Goal: Task Accomplishment & Management: Manage account settings

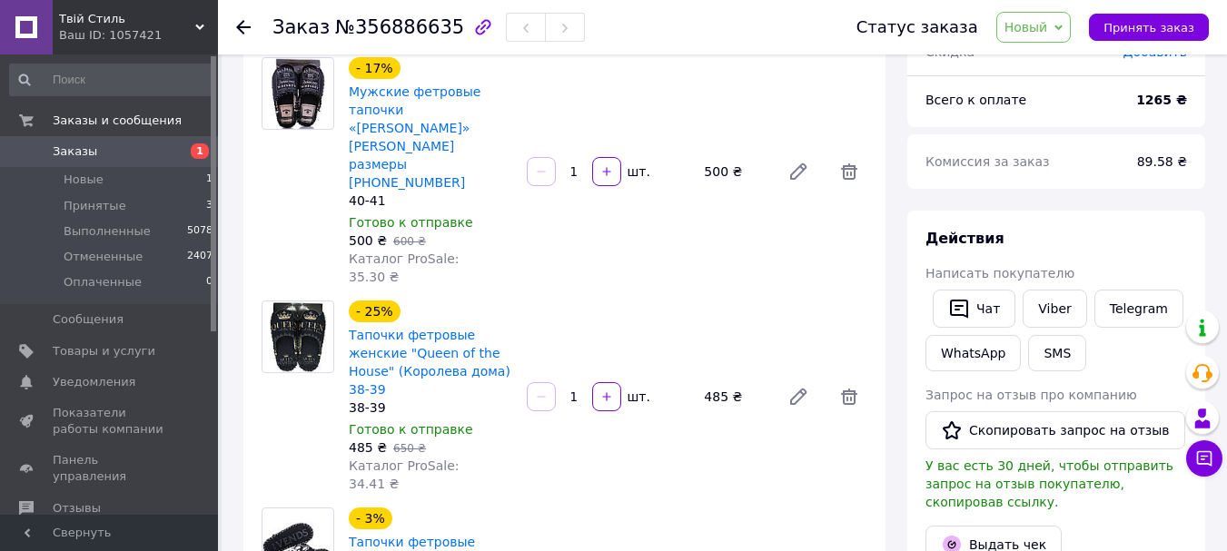
scroll to position [97, 0]
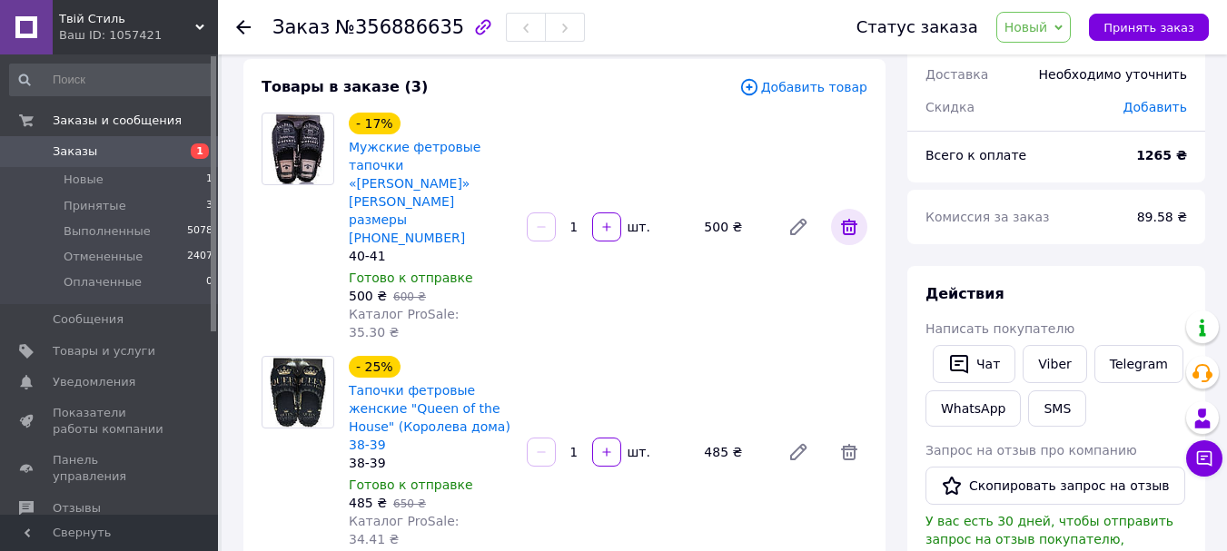
click at [854, 219] on icon at bounding box center [849, 227] width 16 height 16
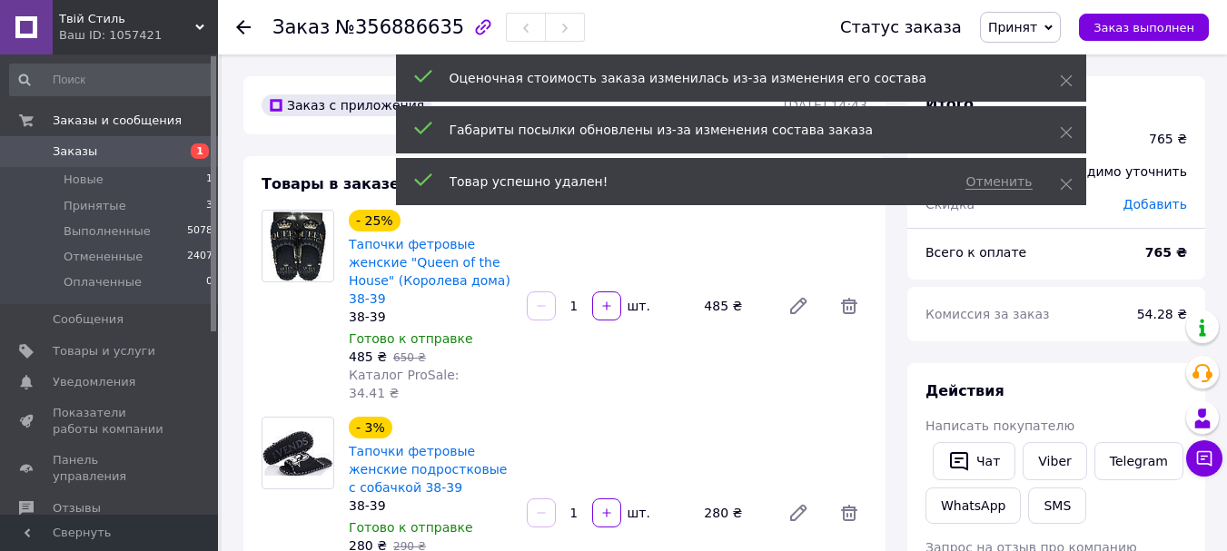
scroll to position [91, 0]
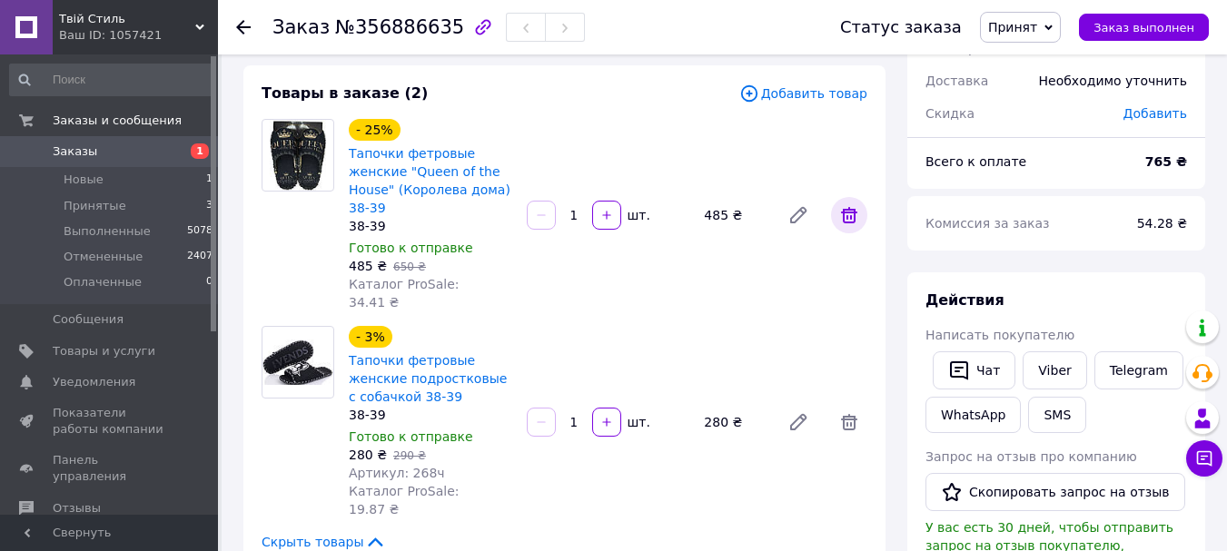
click at [846, 212] on icon at bounding box center [849, 215] width 22 height 22
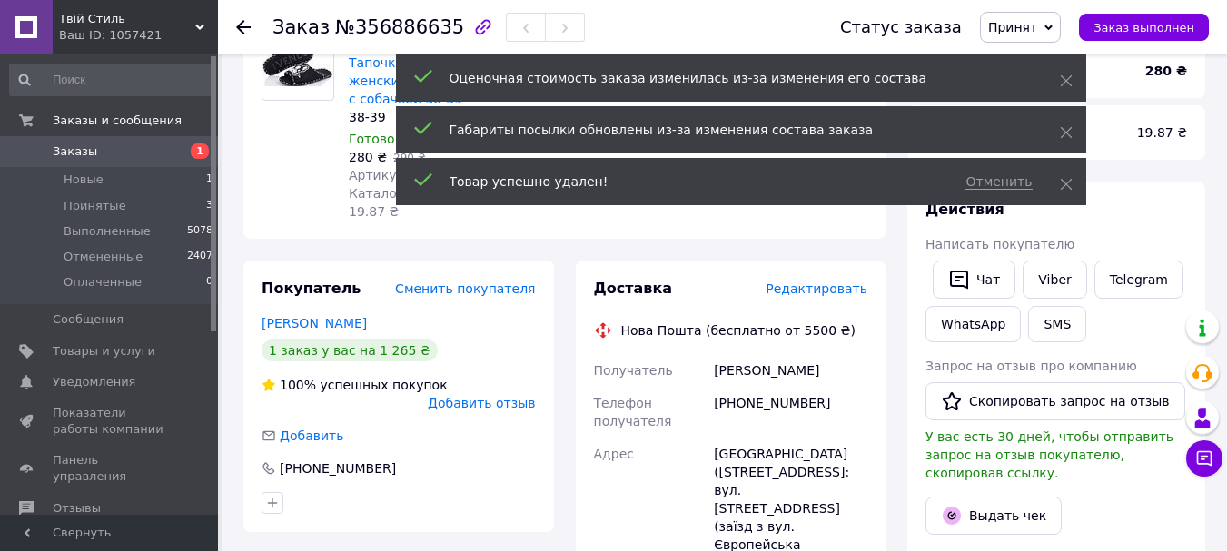
scroll to position [0, 0]
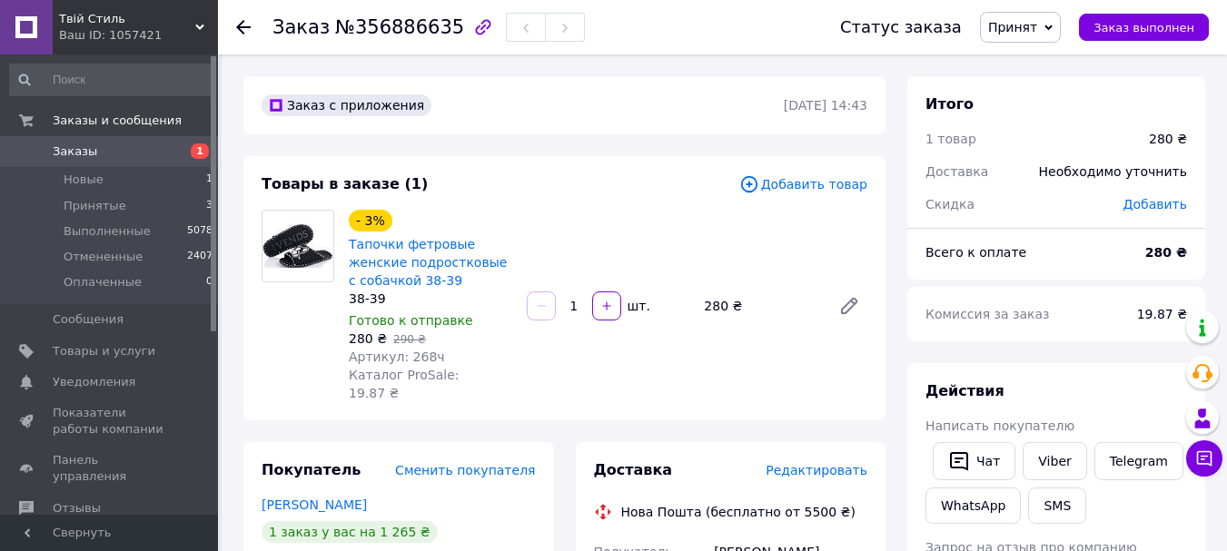
click at [814, 186] on span "Добавить товар" at bounding box center [803, 184] width 128 height 20
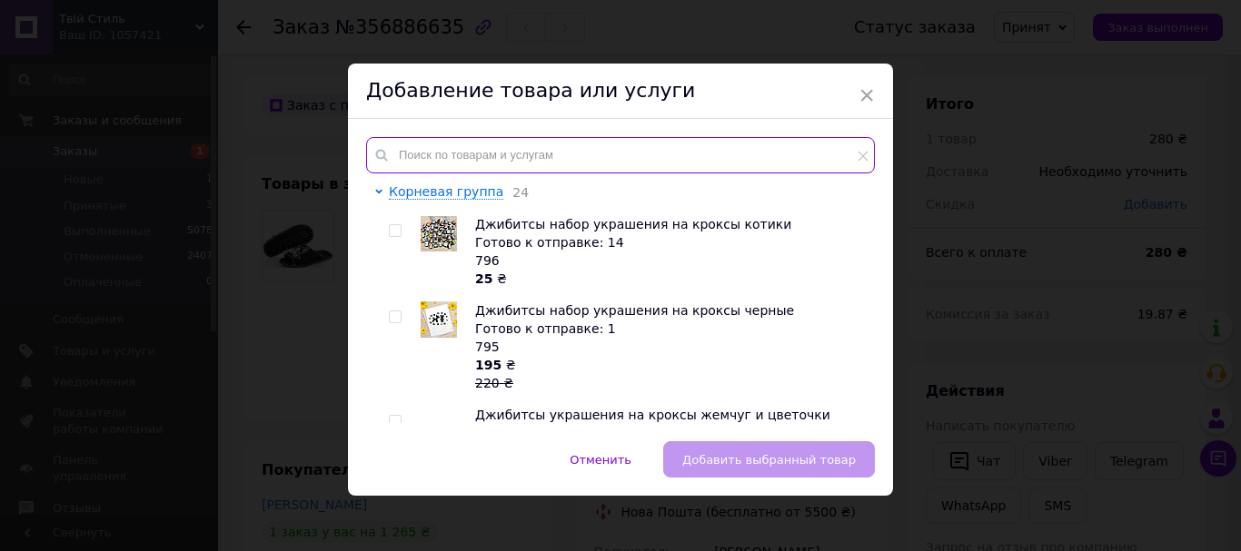
click at [610, 161] on input "text" at bounding box center [620, 155] width 509 height 36
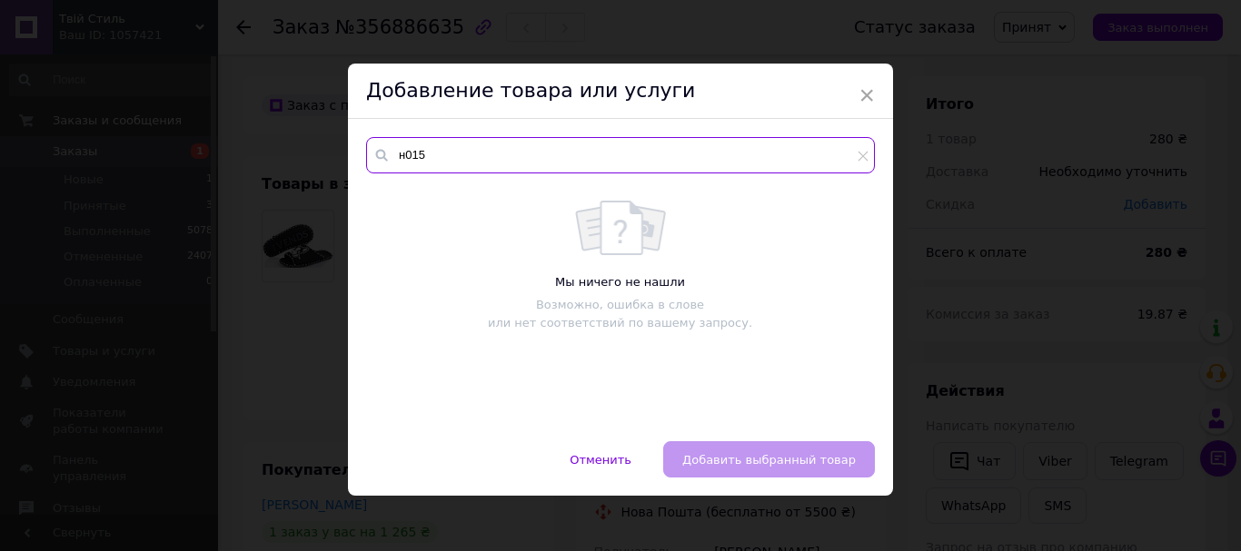
type input "н015"
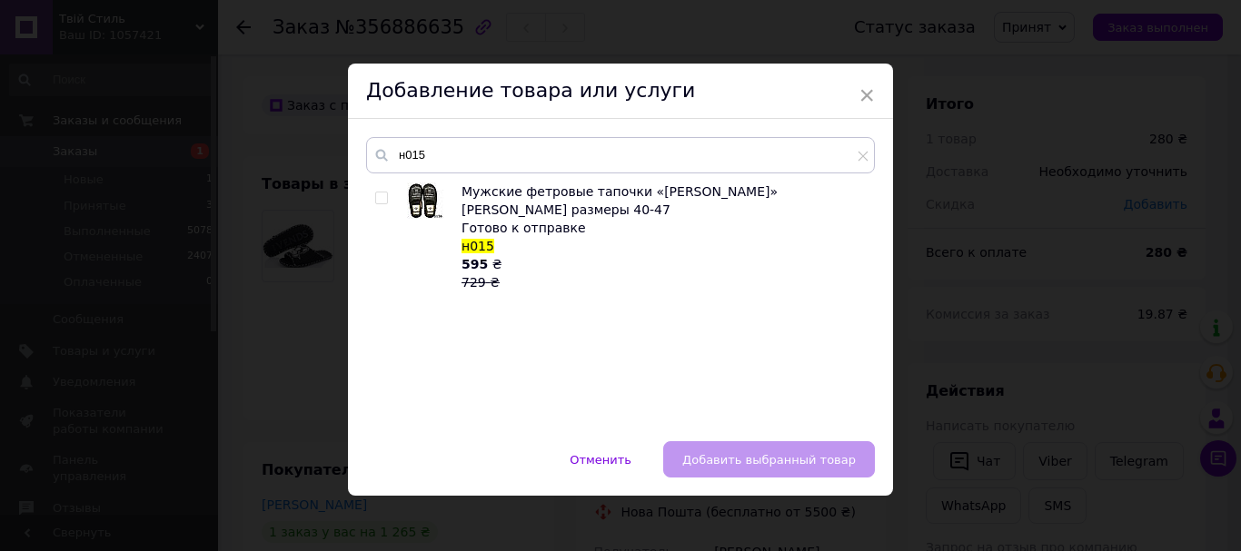
drag, startPoint x: 374, startPoint y: 196, endPoint x: 451, endPoint y: 253, distance: 95.4
click at [376, 196] on input "checkbox" at bounding box center [381, 199] width 12 height 12
checkbox input "true"
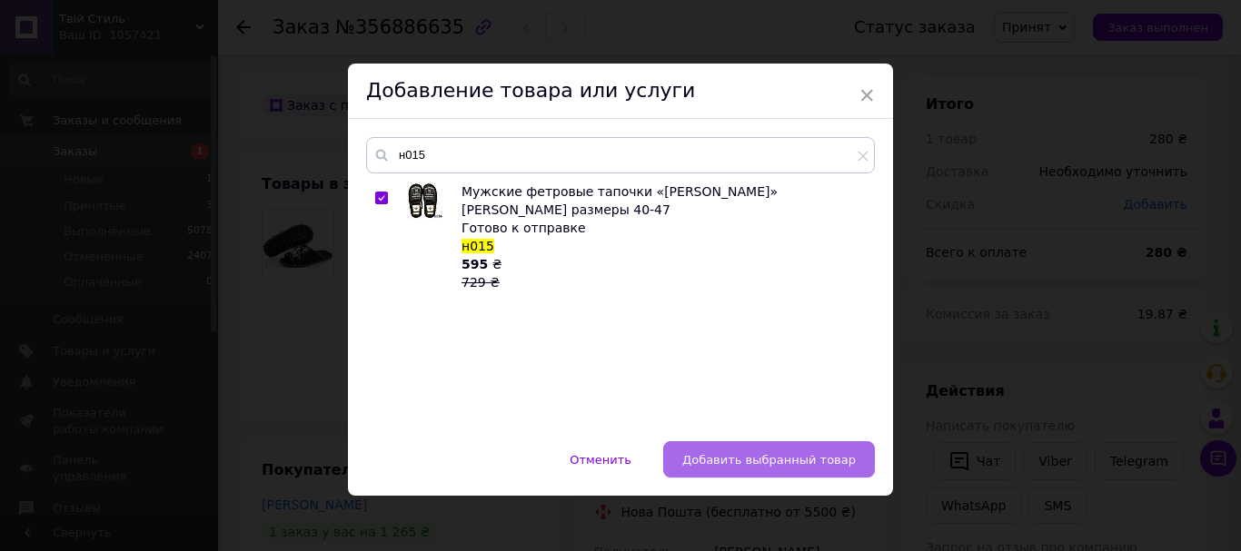
click at [785, 455] on span "Добавить выбранный товар" at bounding box center [768, 460] width 173 height 14
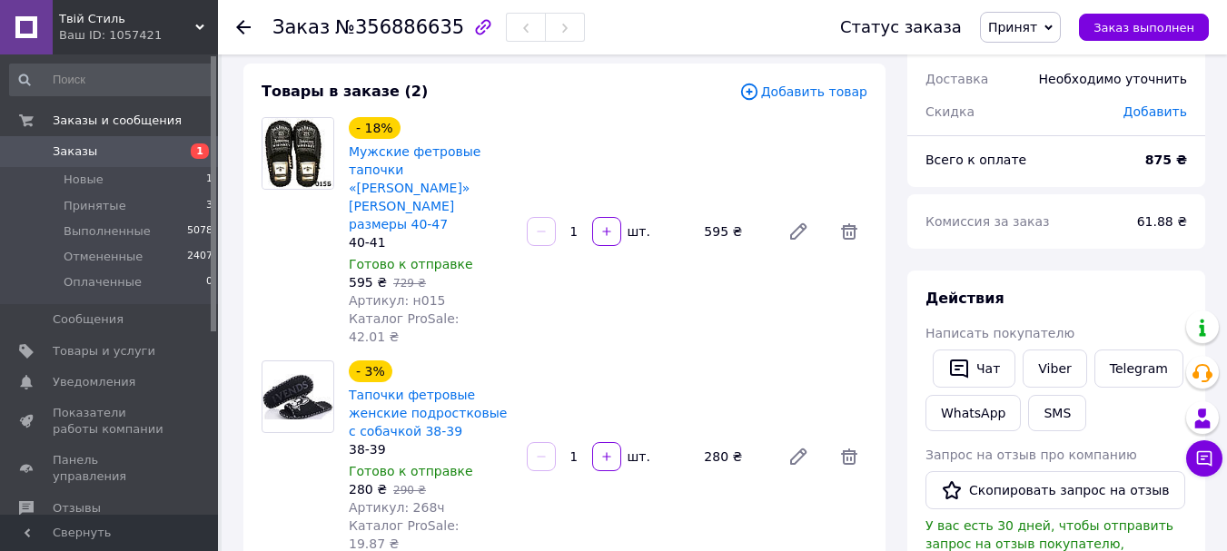
scroll to position [91, 0]
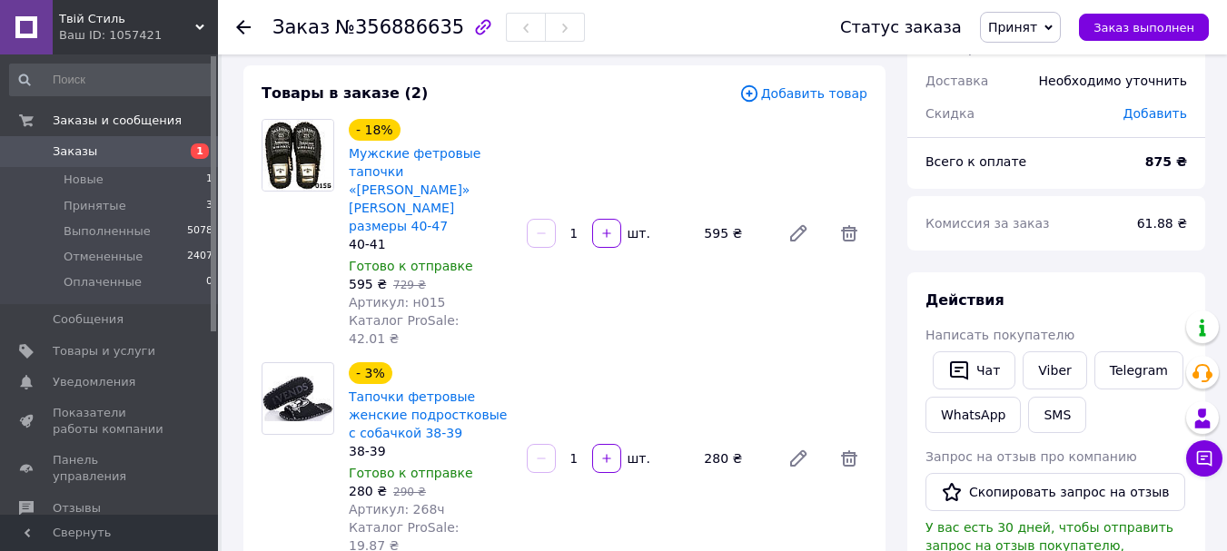
click at [849, 94] on span "Добавить товар" at bounding box center [803, 94] width 128 height 20
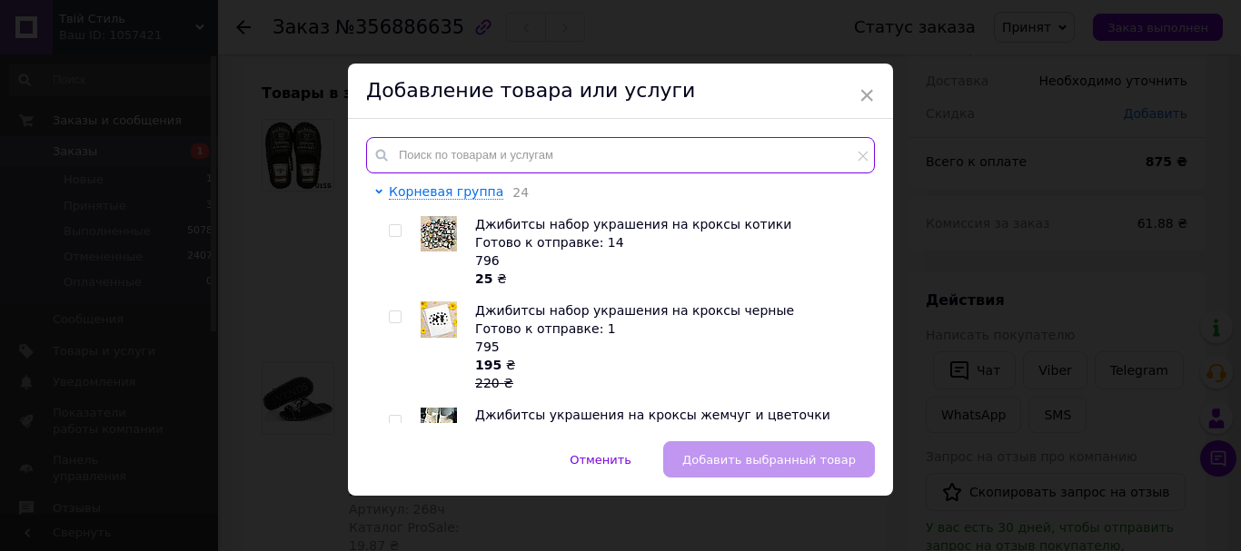
click at [473, 158] on input "text" at bounding box center [620, 155] width 509 height 36
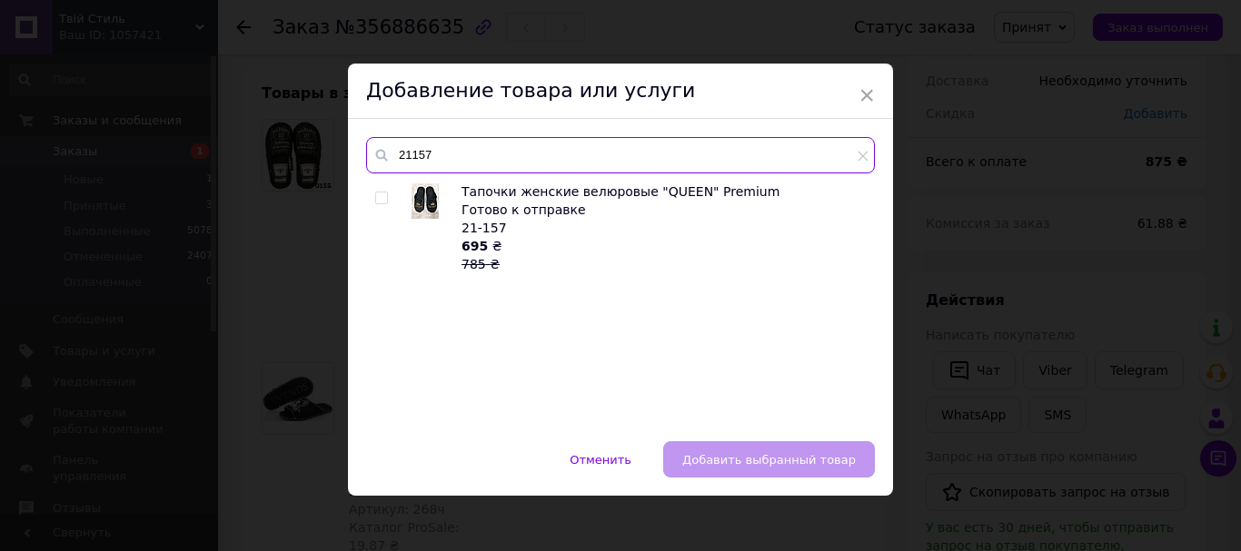
type input "21157"
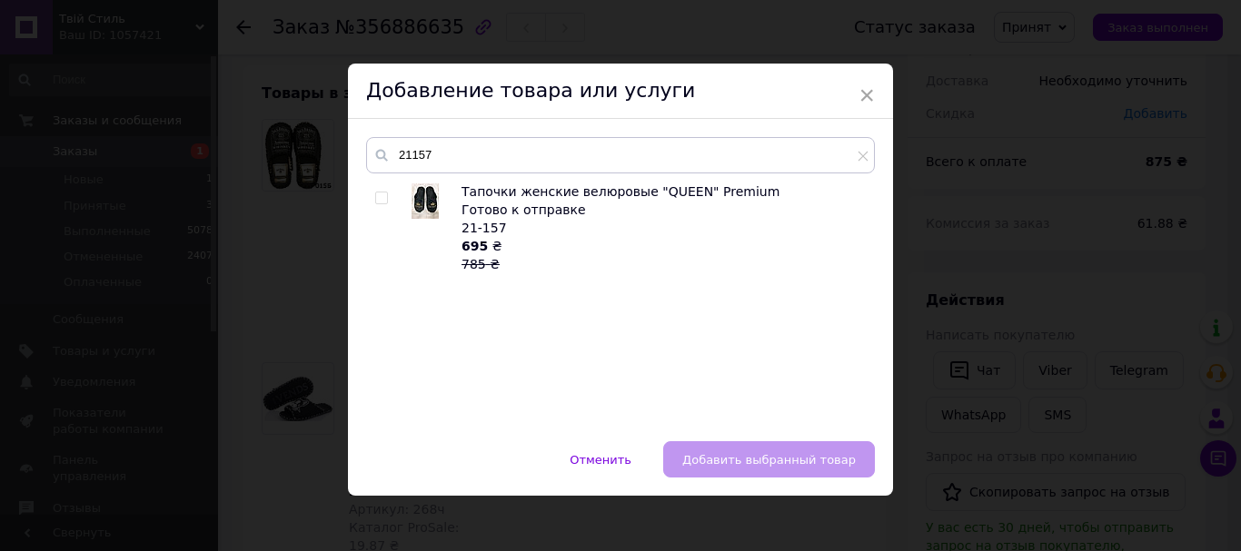
click at [377, 196] on input "checkbox" at bounding box center [381, 199] width 12 height 12
checkbox input "true"
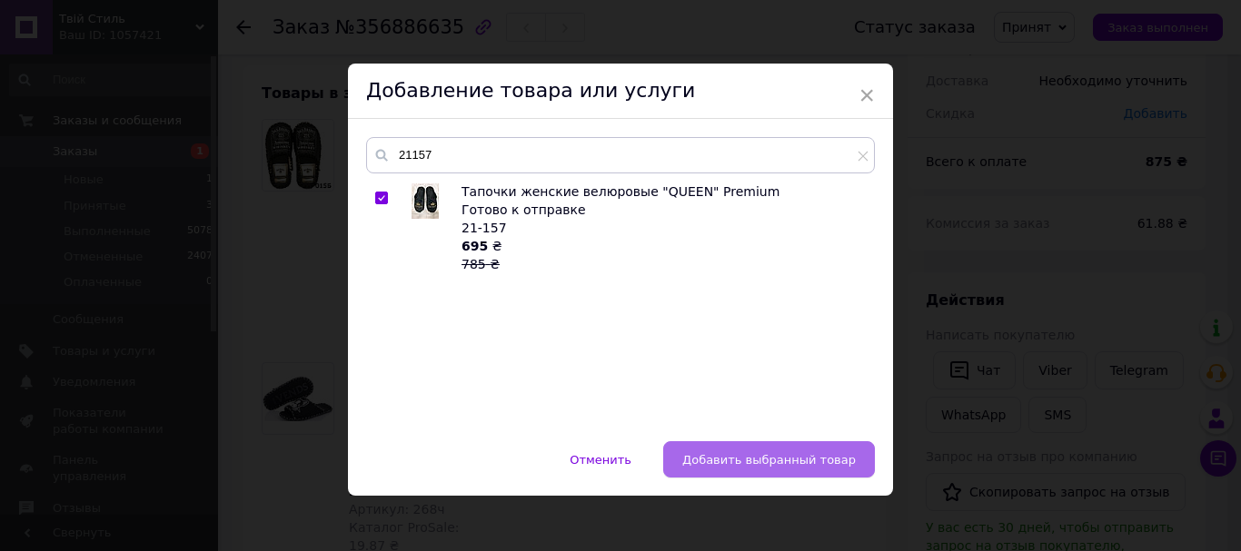
click at [827, 461] on span "Добавить выбранный товар" at bounding box center [768, 460] width 173 height 14
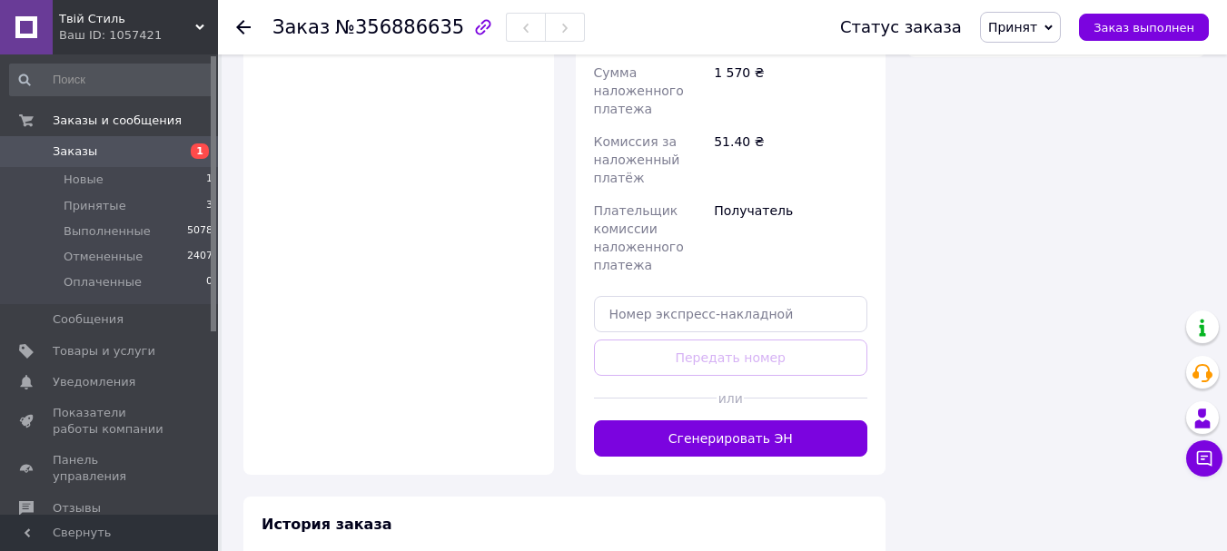
scroll to position [1272, 0]
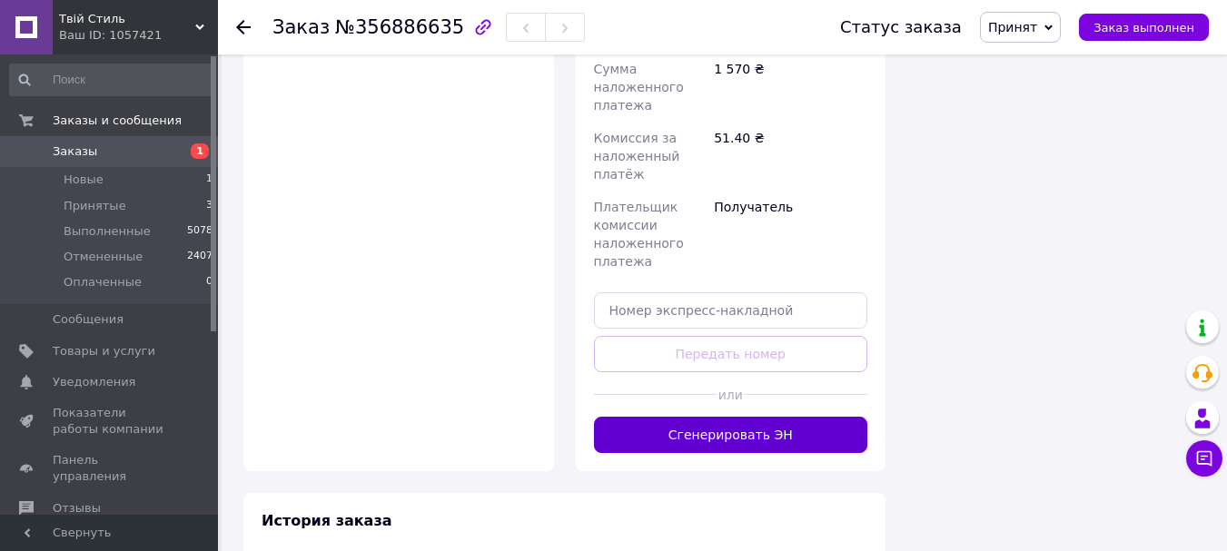
click at [782, 417] on button "Сгенерировать ЭН" at bounding box center [731, 435] width 274 height 36
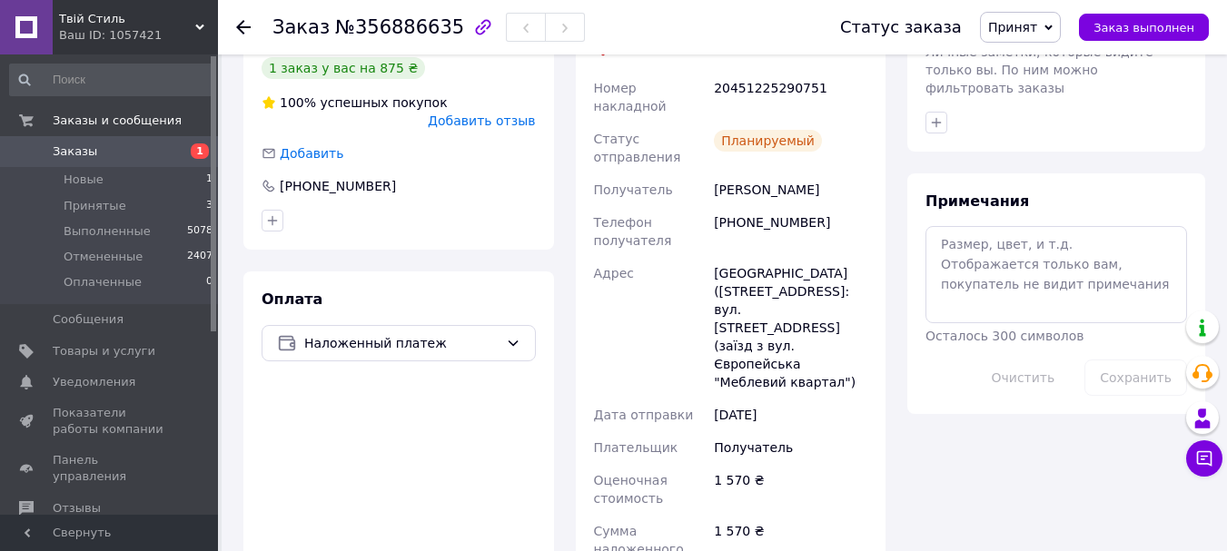
scroll to position [908, 0]
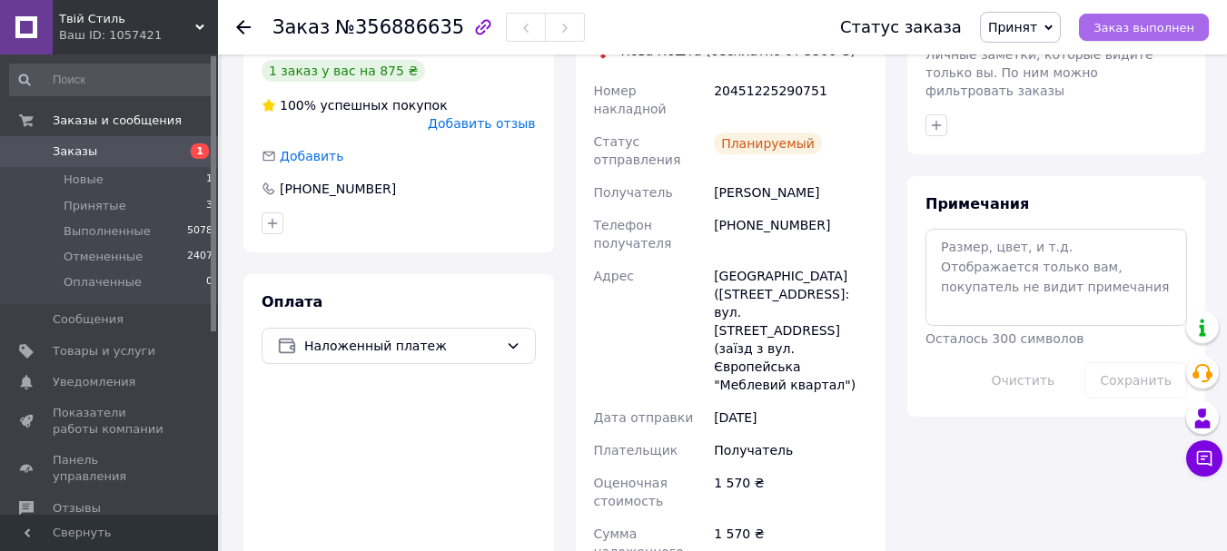
click at [1156, 25] on span "Заказ выполнен" at bounding box center [1144, 28] width 101 height 14
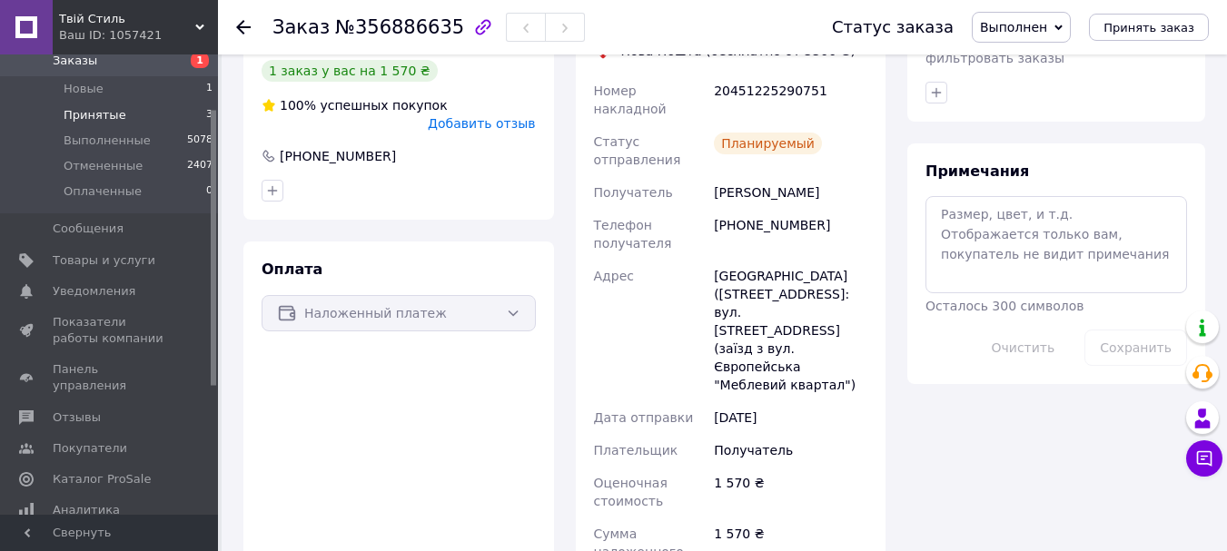
click at [107, 113] on span "Принятые" at bounding box center [95, 115] width 63 height 16
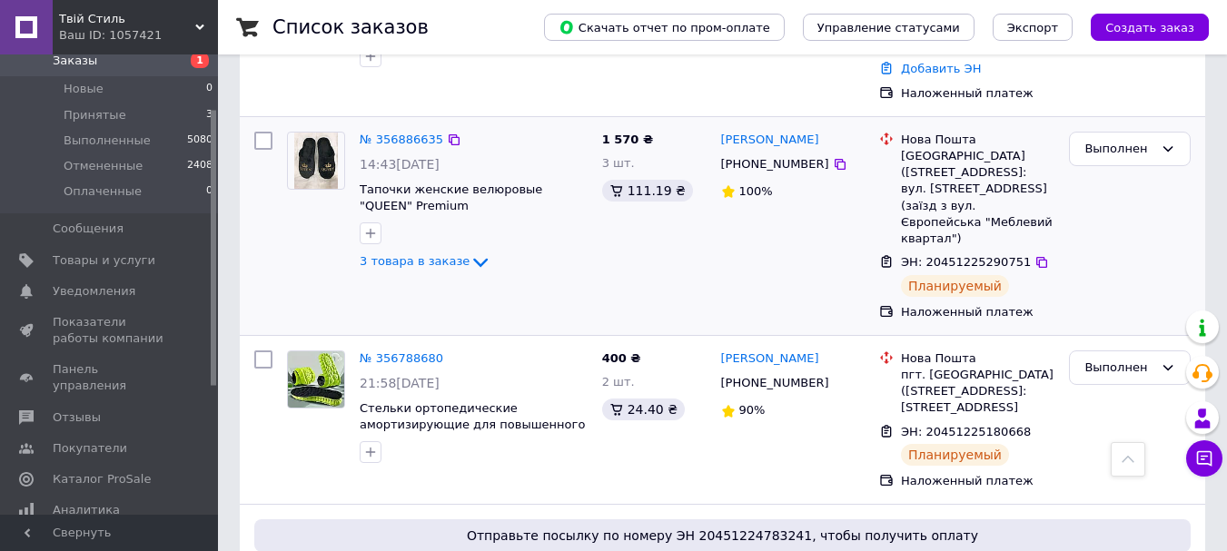
scroll to position [454, 0]
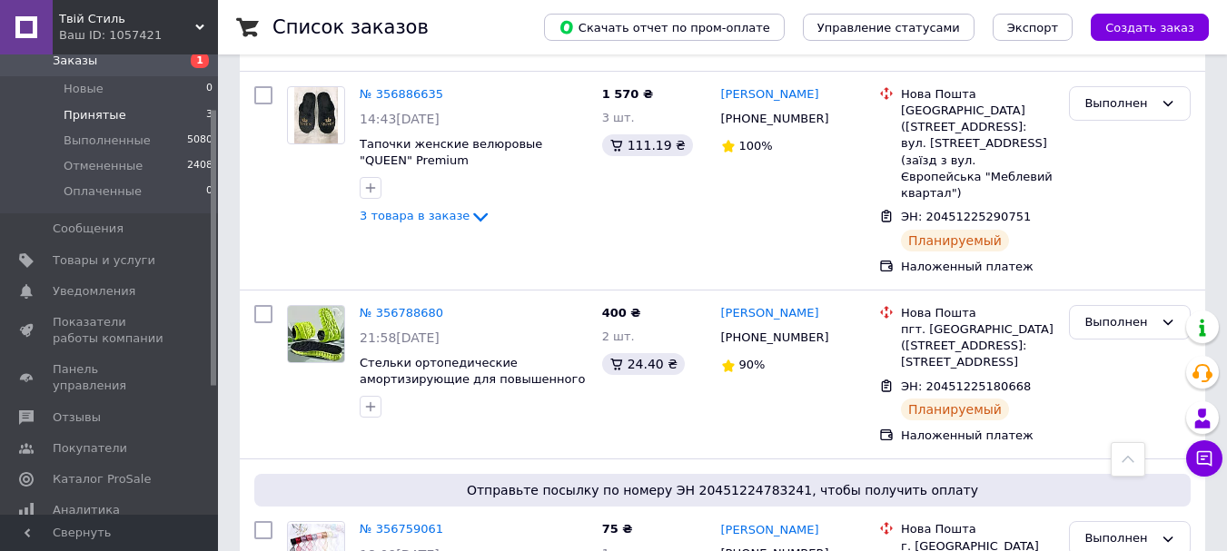
click at [100, 116] on span "Принятые" at bounding box center [95, 115] width 63 height 16
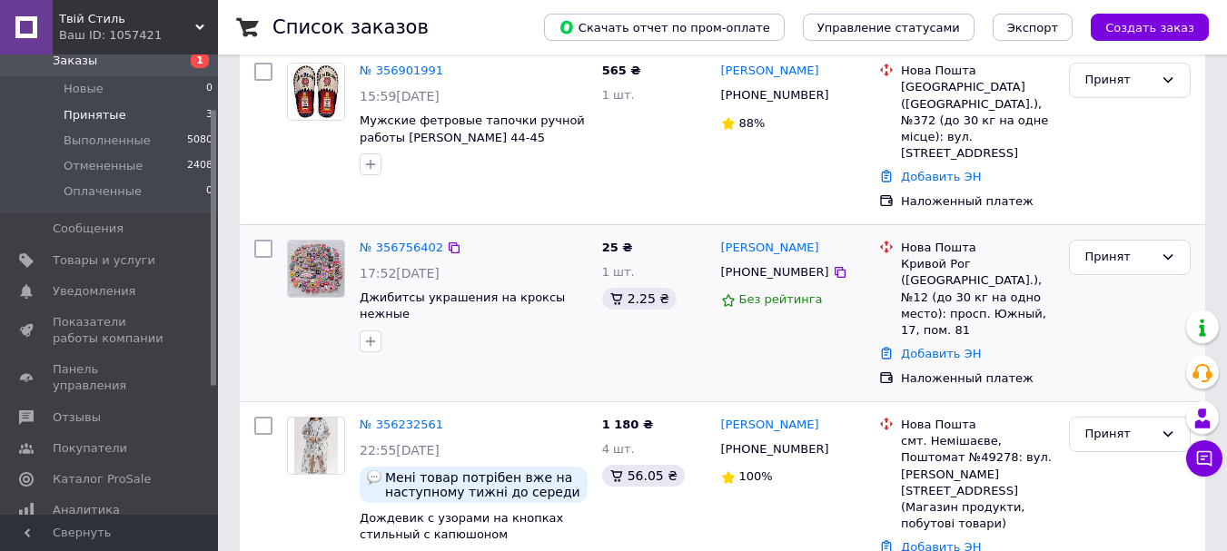
scroll to position [237, 0]
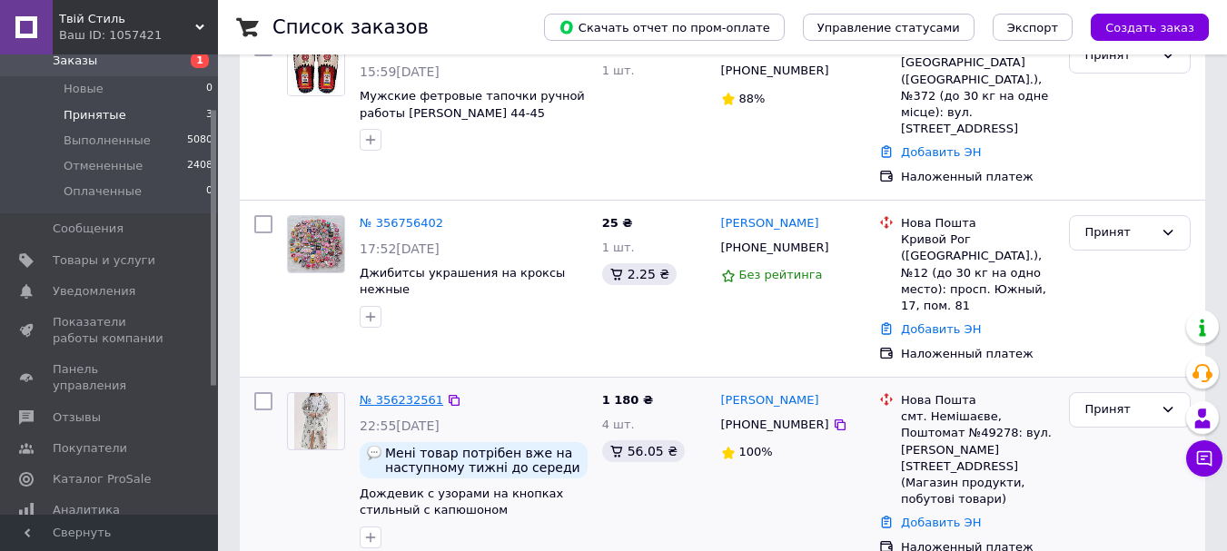
click at [411, 393] on link "№ 356232561" at bounding box center [402, 400] width 84 height 14
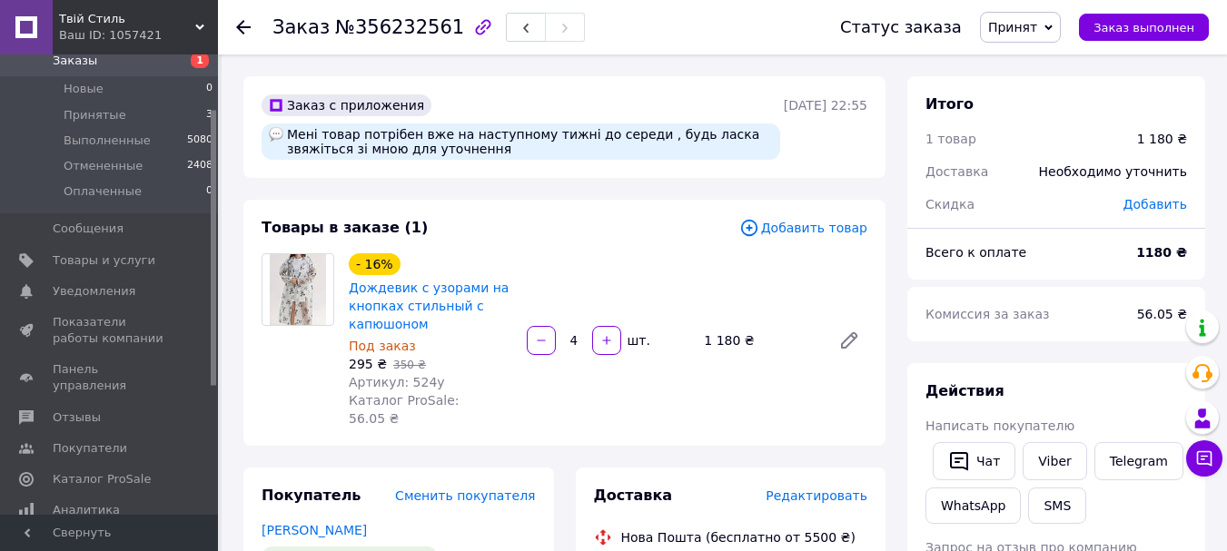
click at [859, 228] on span "Добавить товар" at bounding box center [803, 228] width 128 height 20
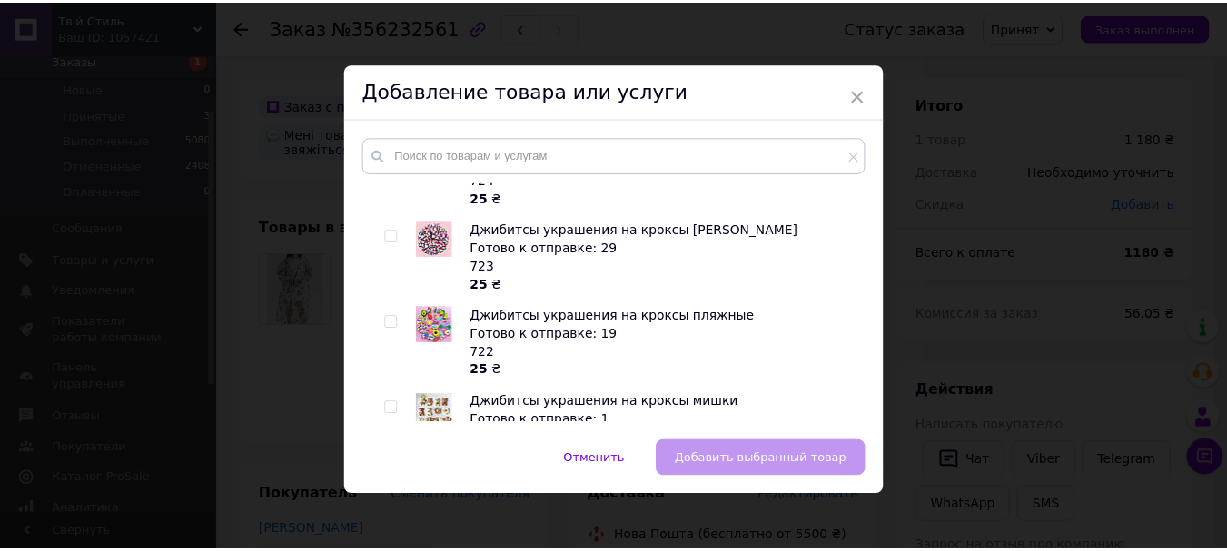
scroll to position [363, 0]
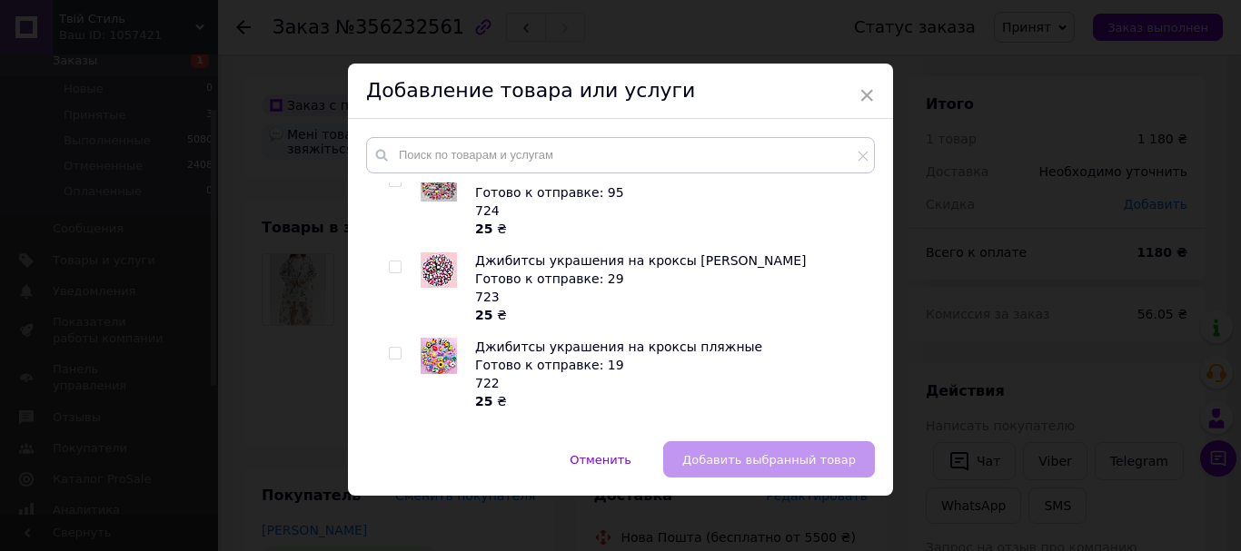
click at [389, 262] on input "checkbox" at bounding box center [395, 268] width 12 height 12
checkbox input "true"
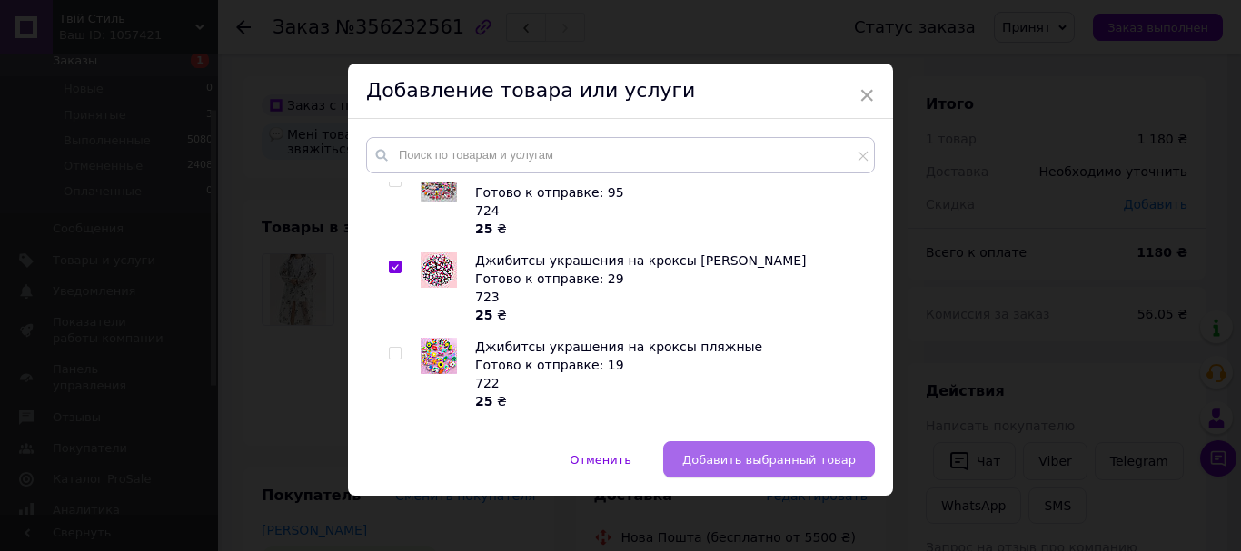
click at [752, 457] on span "Добавить выбранный товар" at bounding box center [768, 460] width 173 height 14
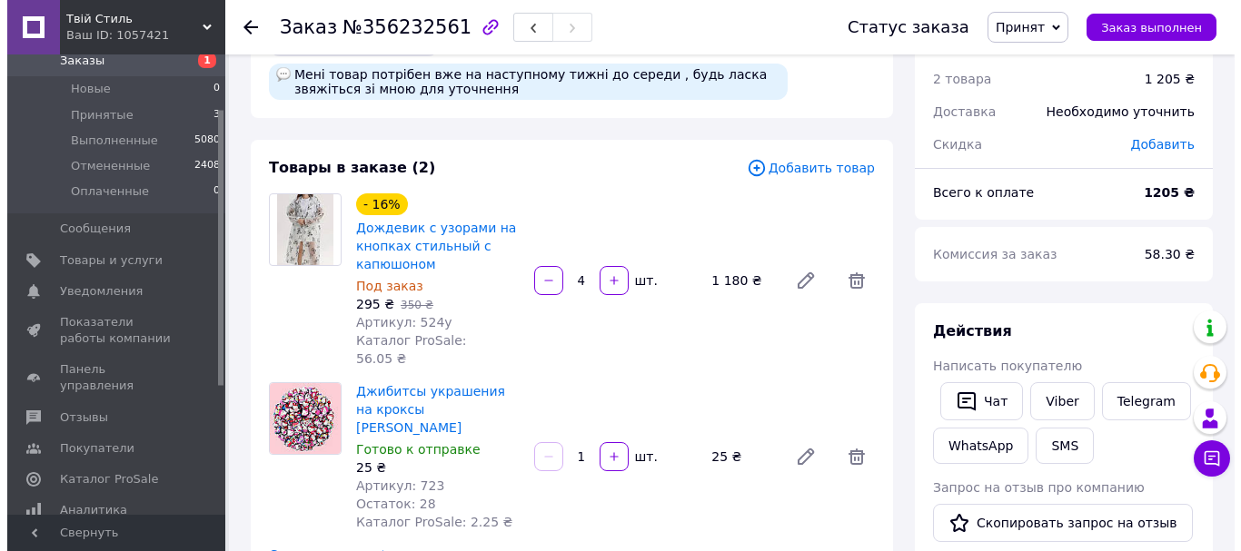
scroll to position [91, 0]
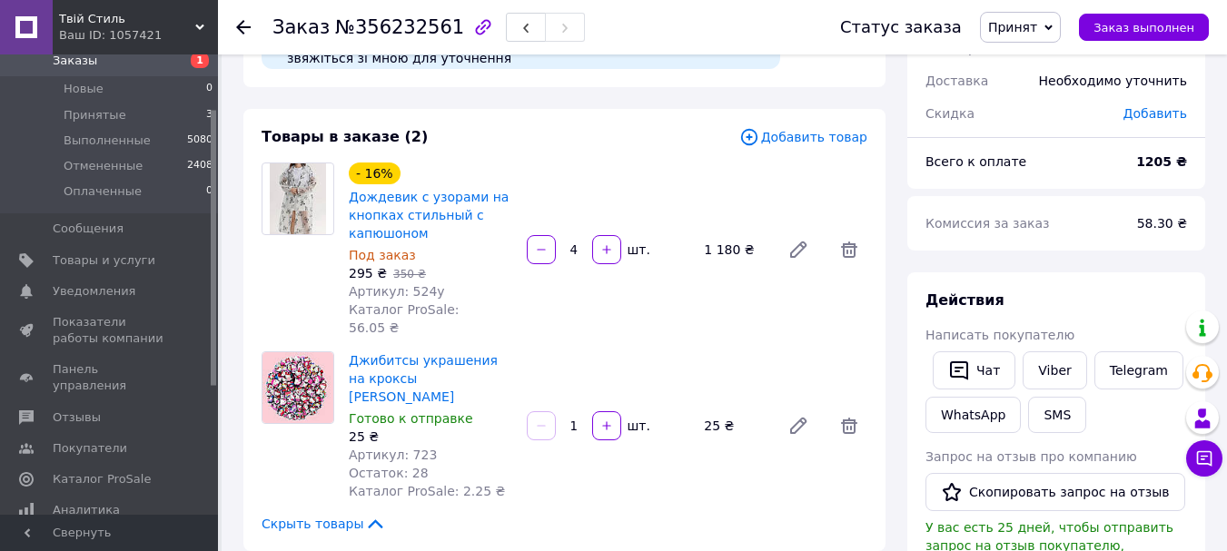
click at [816, 134] on span "Добавить товар" at bounding box center [803, 137] width 128 height 20
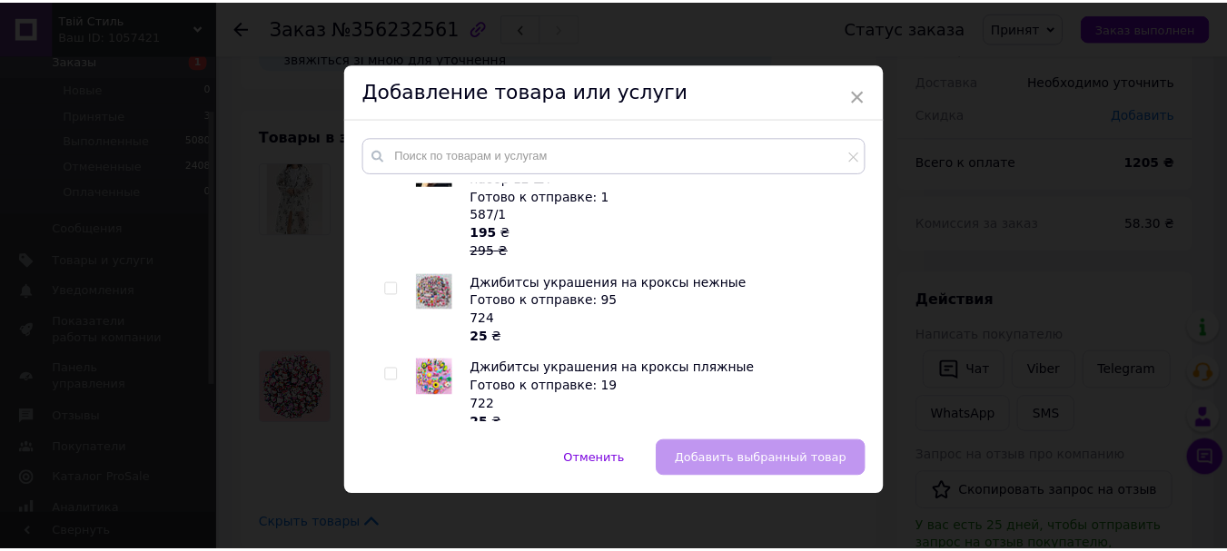
scroll to position [272, 0]
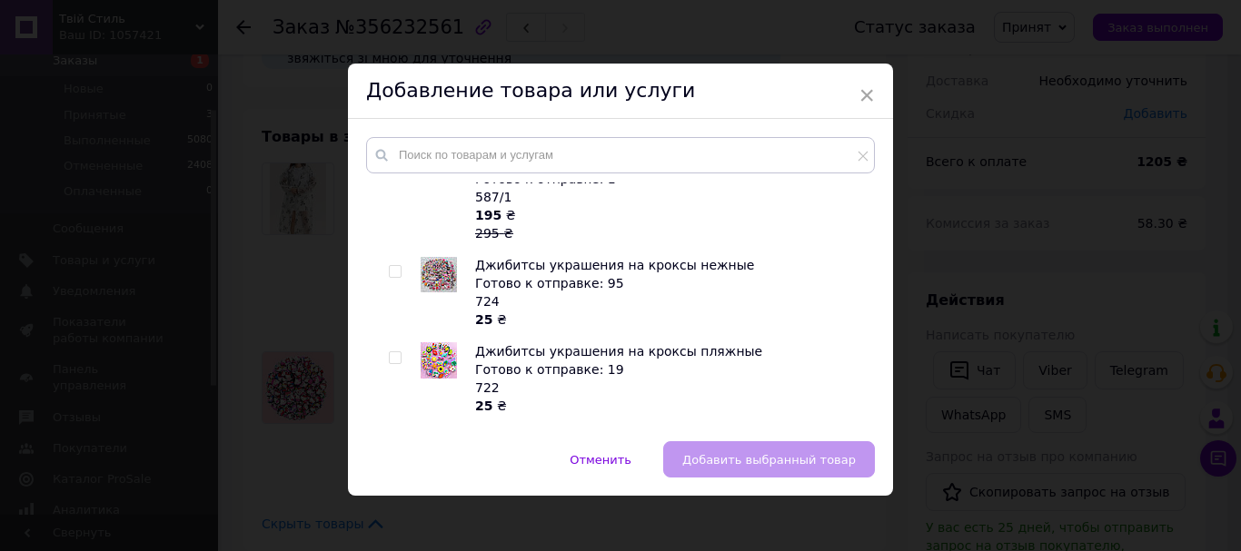
click at [392, 352] on input "checkbox" at bounding box center [395, 358] width 12 height 12
checkbox input "true"
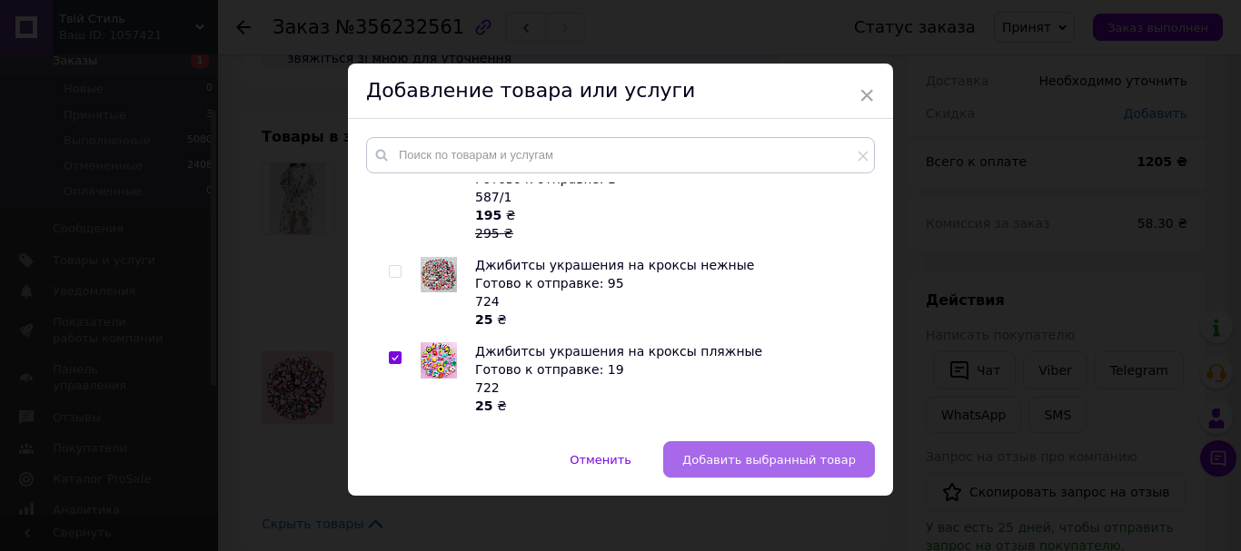
click at [752, 464] on span "Добавить выбранный товар" at bounding box center [768, 460] width 173 height 14
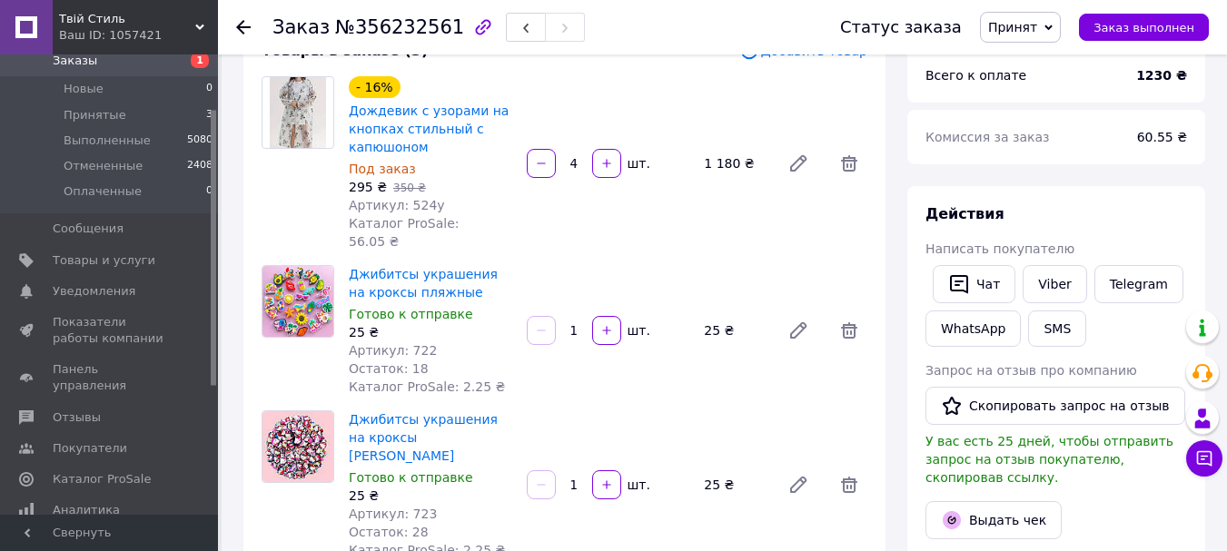
scroll to position [182, 0]
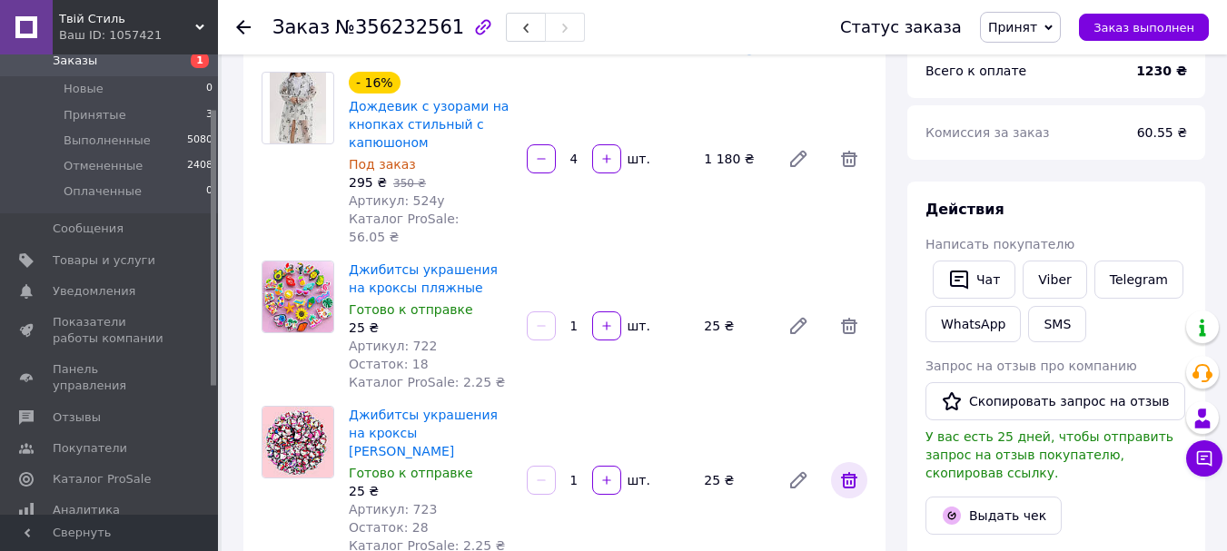
click at [845, 472] on icon at bounding box center [849, 480] width 16 height 16
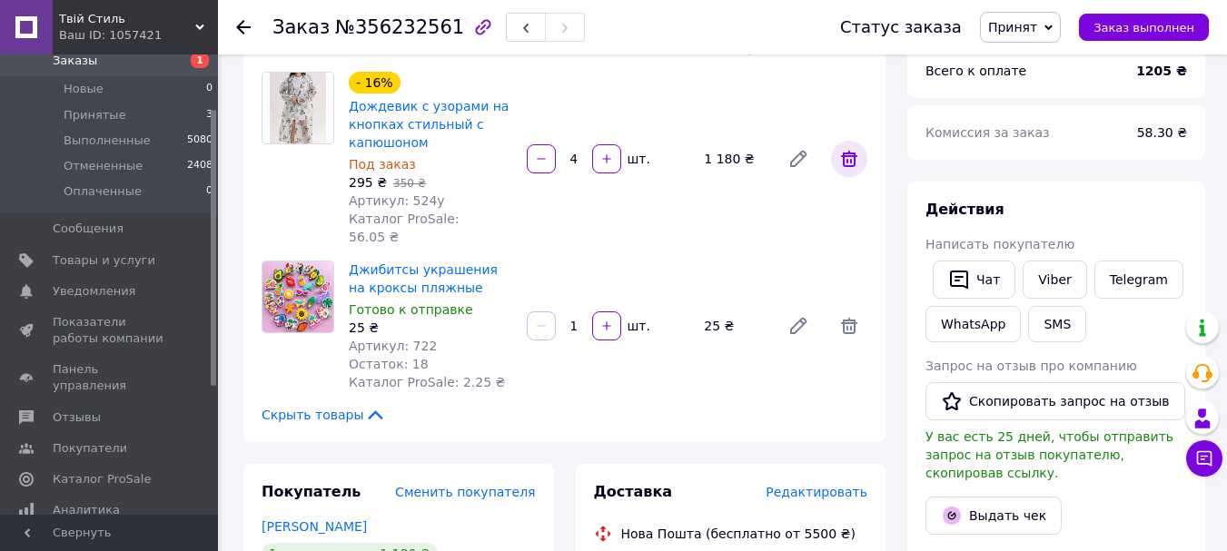
click at [851, 149] on icon at bounding box center [849, 159] width 22 height 22
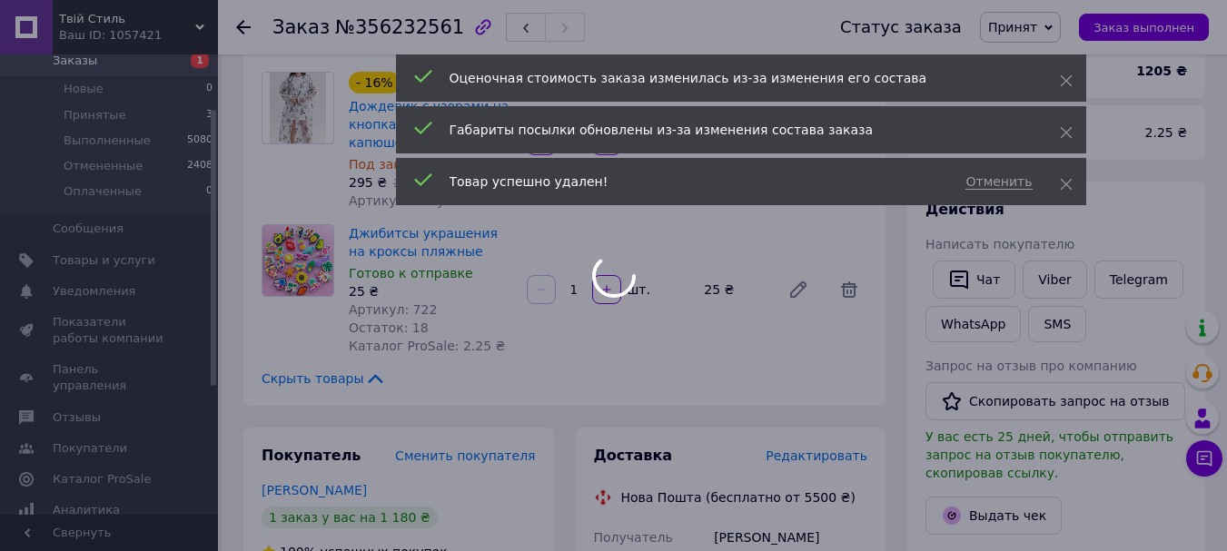
type input "1"
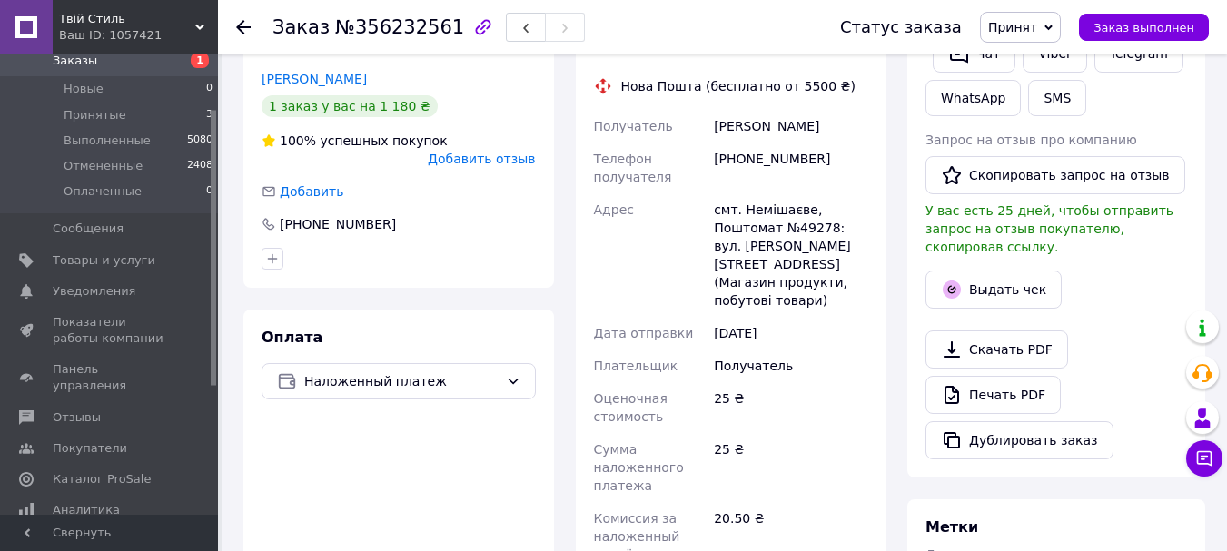
scroll to position [454, 0]
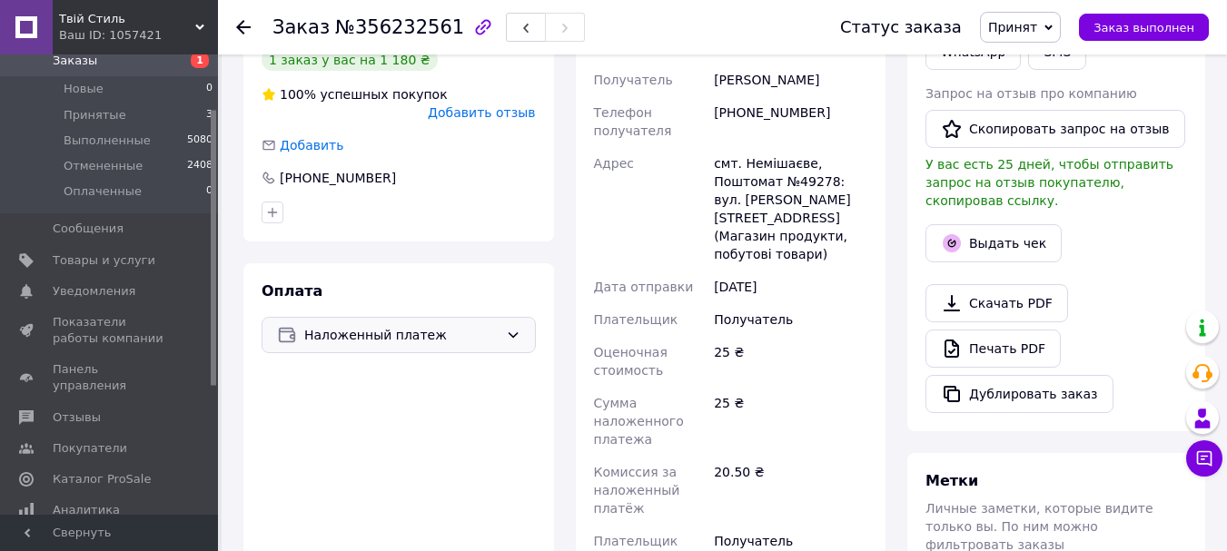
click at [510, 332] on icon at bounding box center [513, 334] width 10 height 5
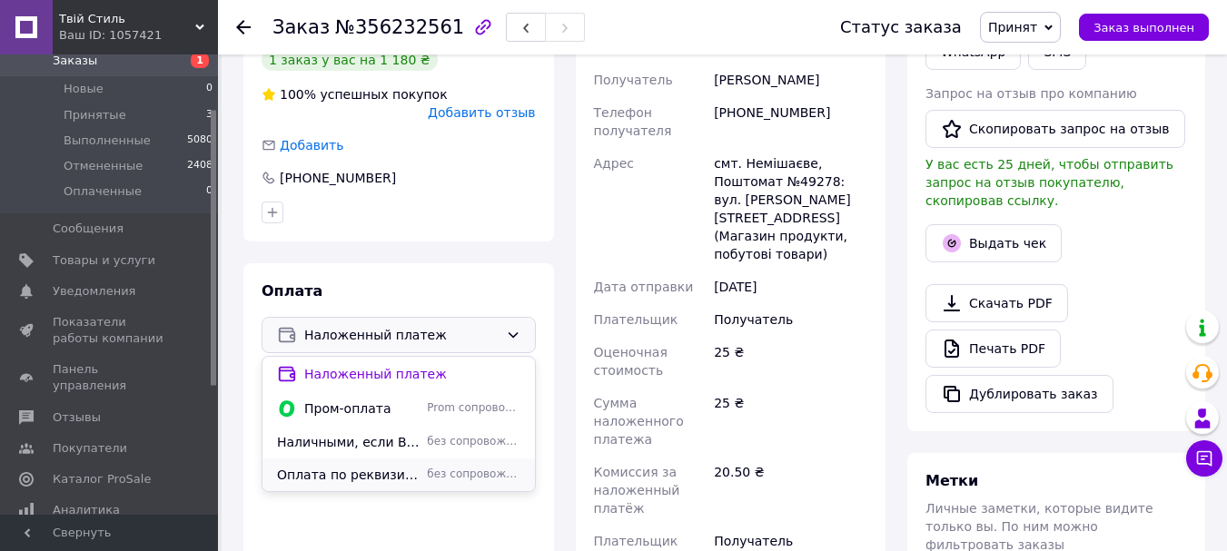
click at [346, 466] on span "Оплата по реквизитам" at bounding box center [348, 475] width 143 height 18
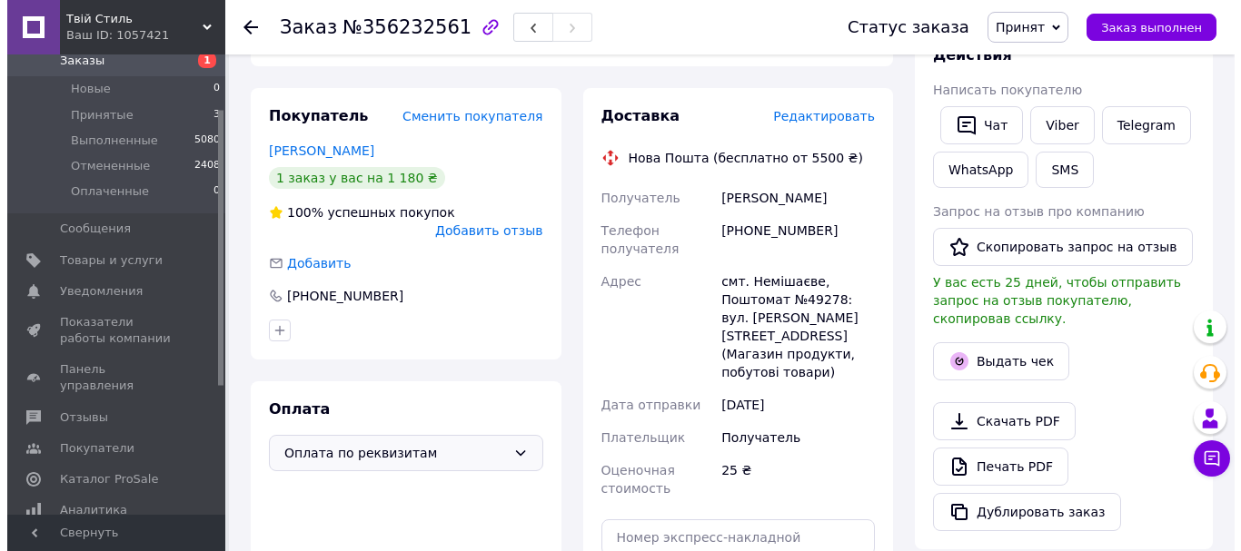
scroll to position [363, 0]
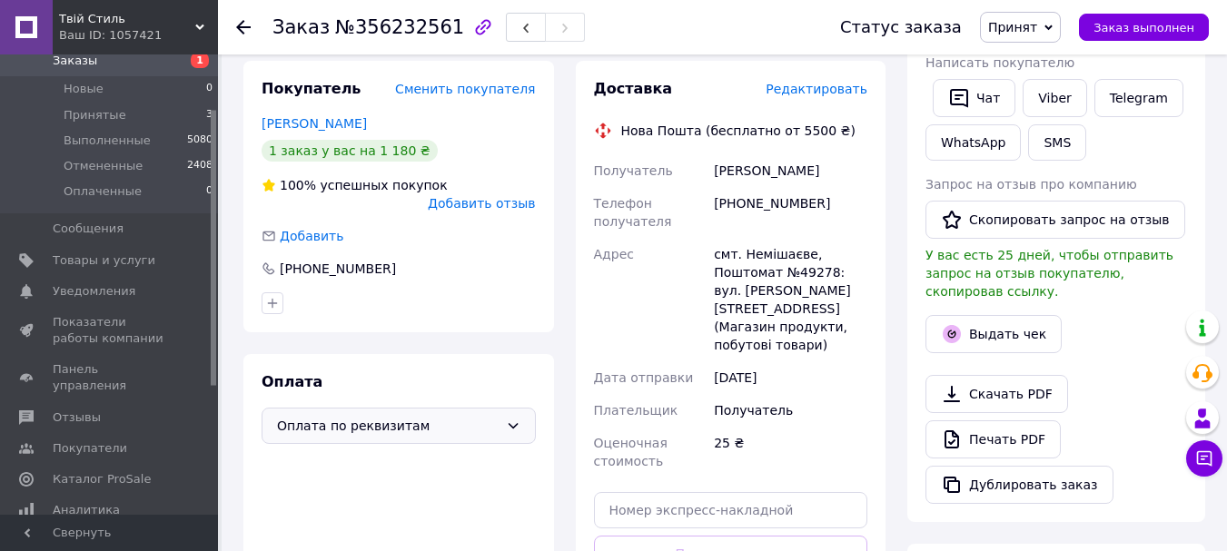
click at [837, 92] on span "Редактировать" at bounding box center [817, 89] width 102 height 15
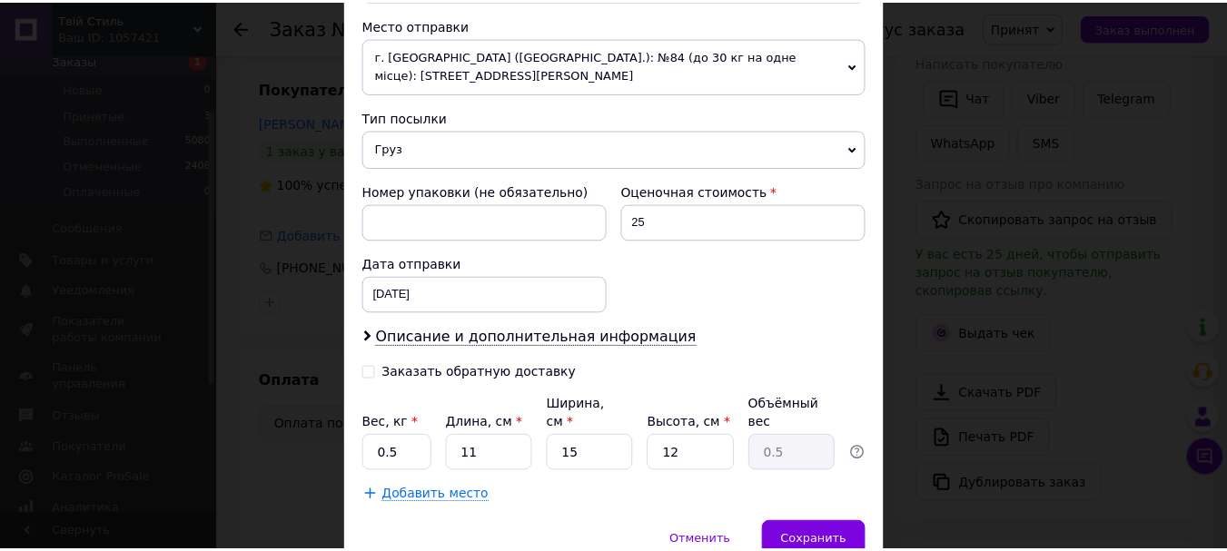
scroll to position [708, 0]
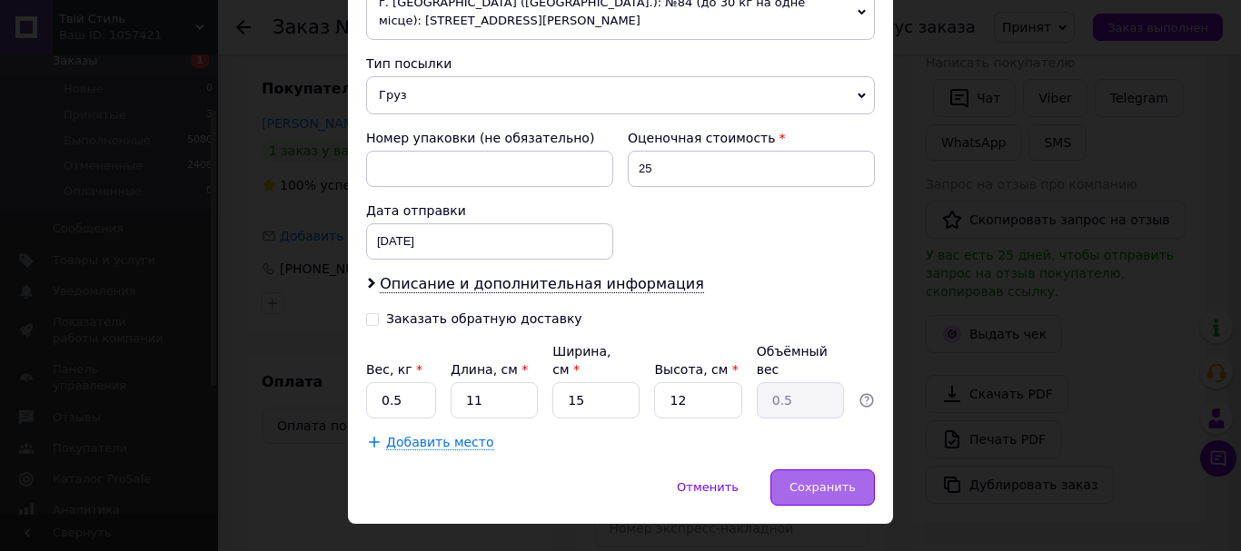
click at [828, 480] on span "Сохранить" at bounding box center [822, 487] width 66 height 14
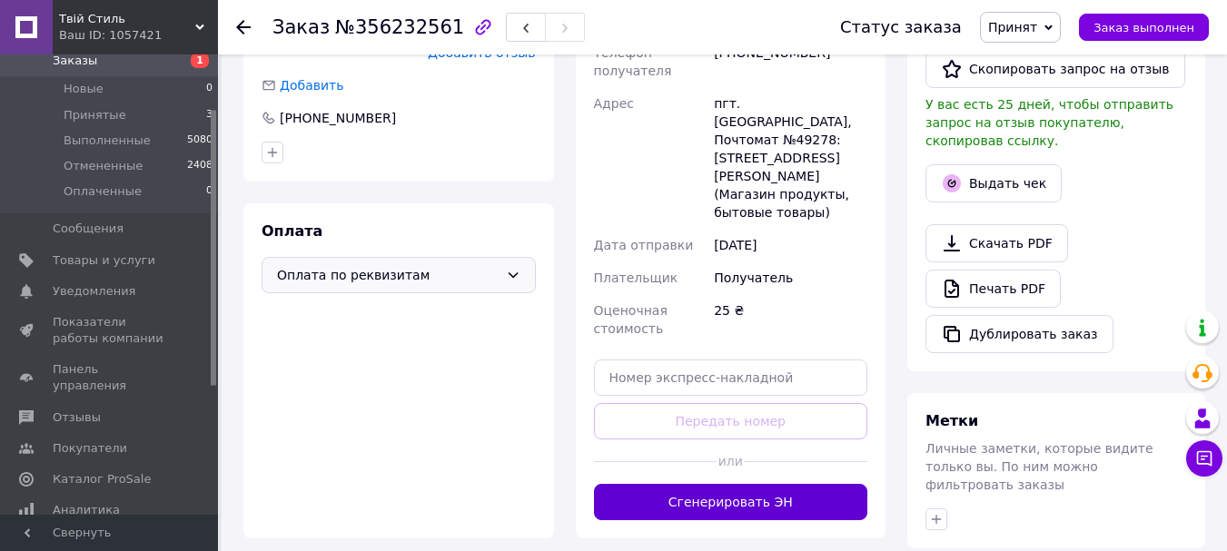
scroll to position [545, 0]
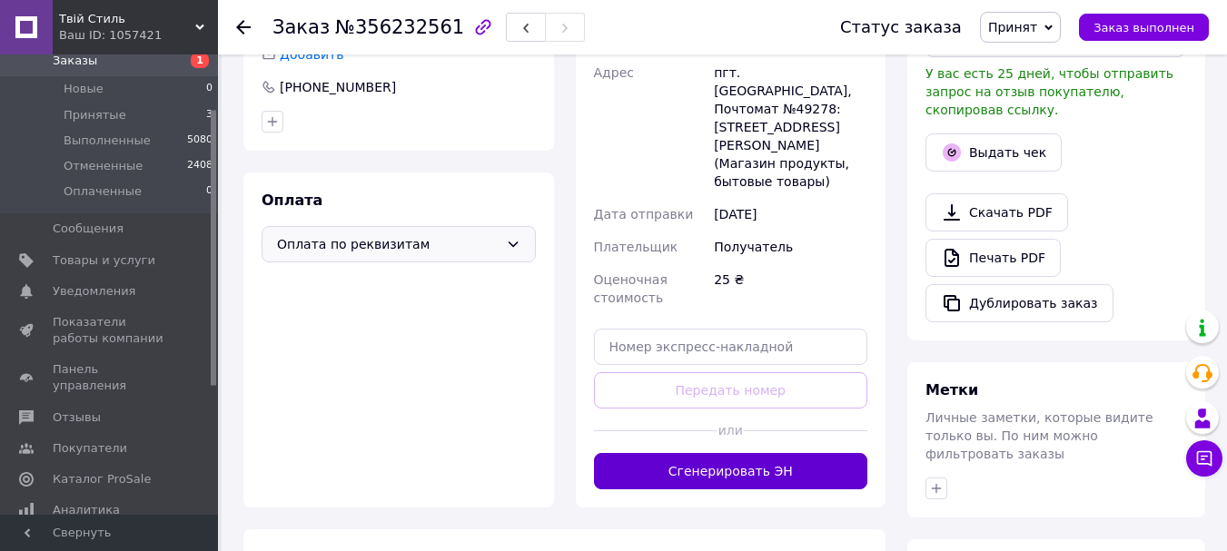
click at [813, 453] on button "Сгенерировать ЭН" at bounding box center [731, 471] width 274 height 36
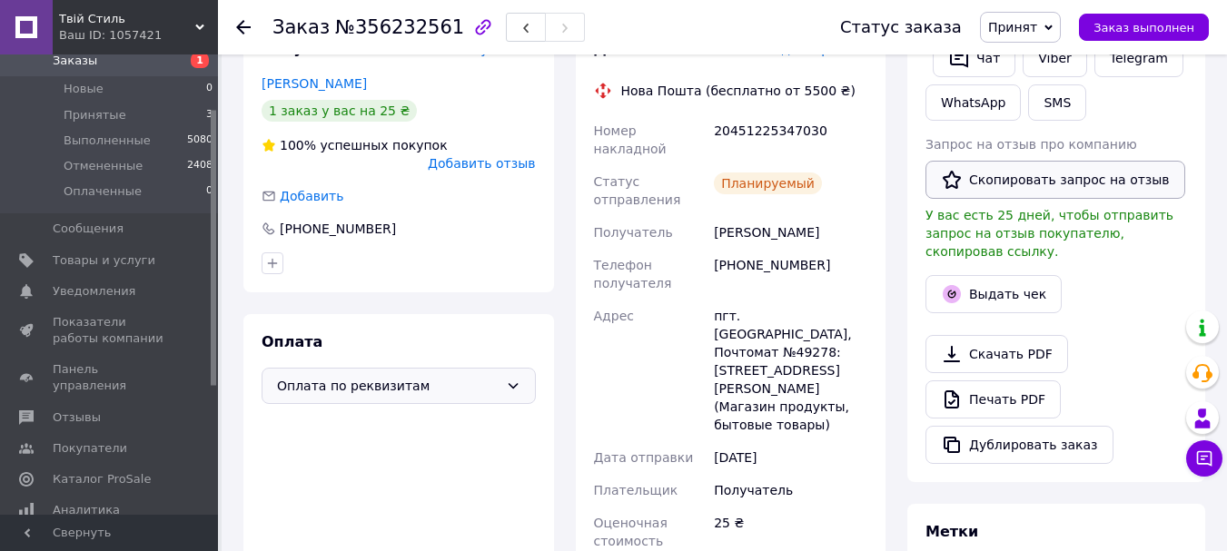
scroll to position [400, 0]
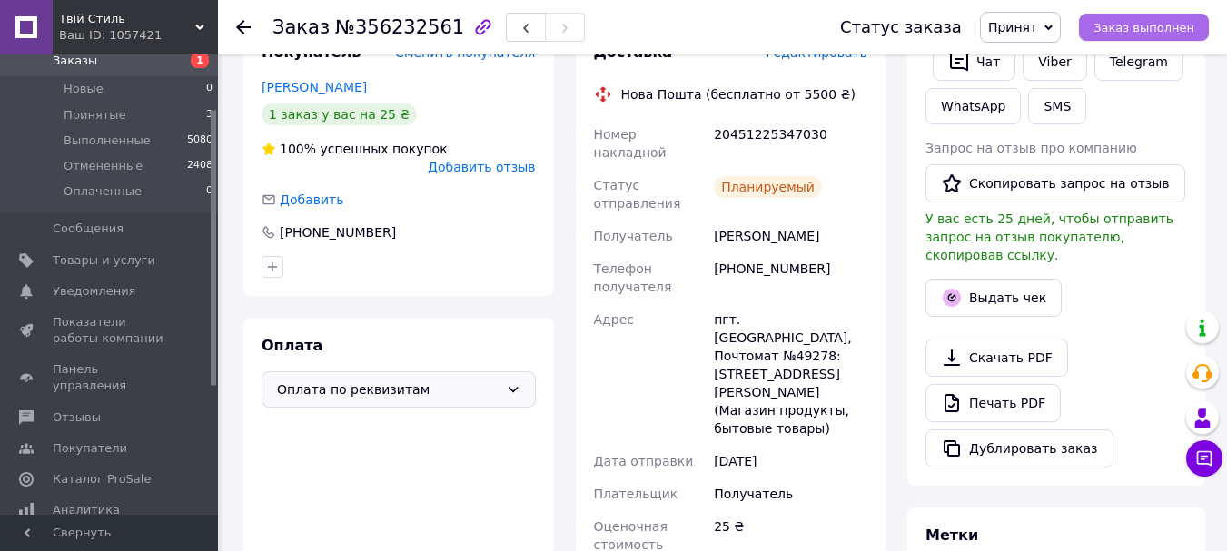
click at [1150, 33] on span "Заказ выполнен" at bounding box center [1144, 28] width 101 height 14
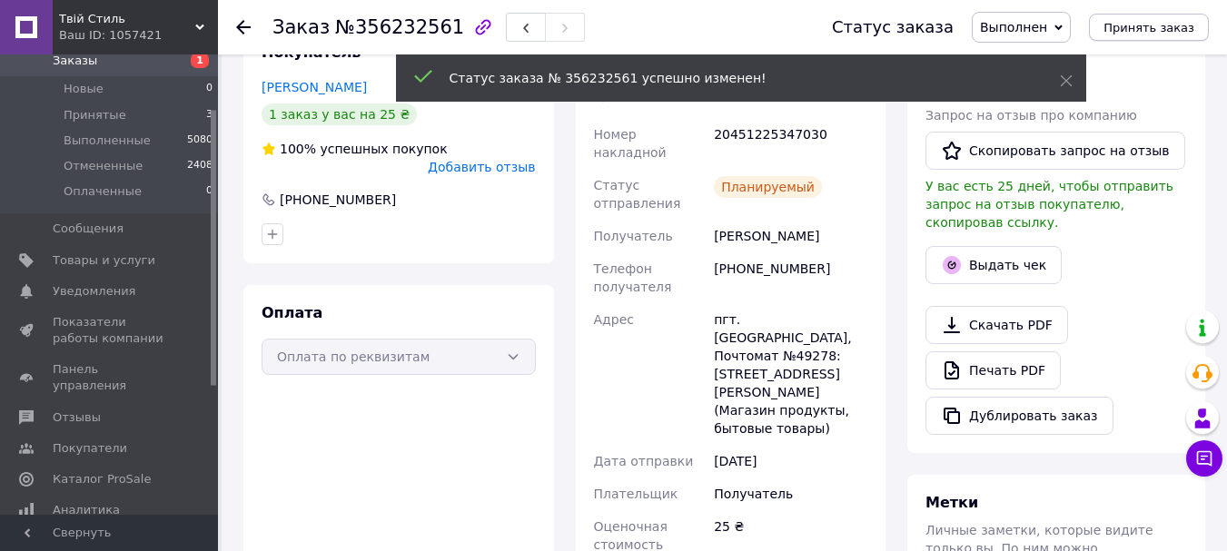
scroll to position [222, 0]
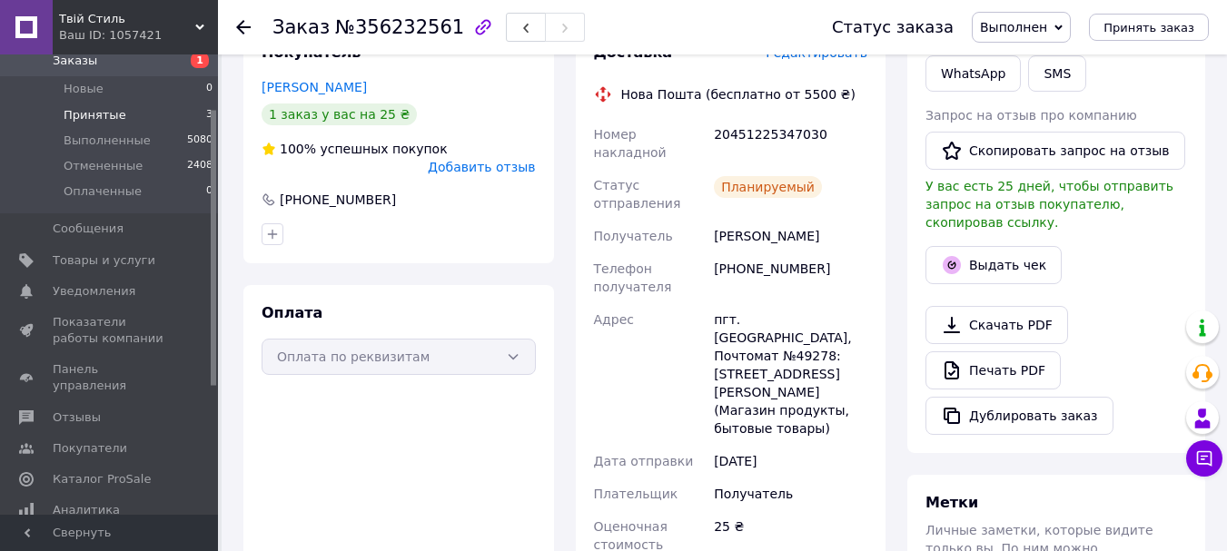
click at [110, 114] on span "Принятые" at bounding box center [95, 115] width 63 height 16
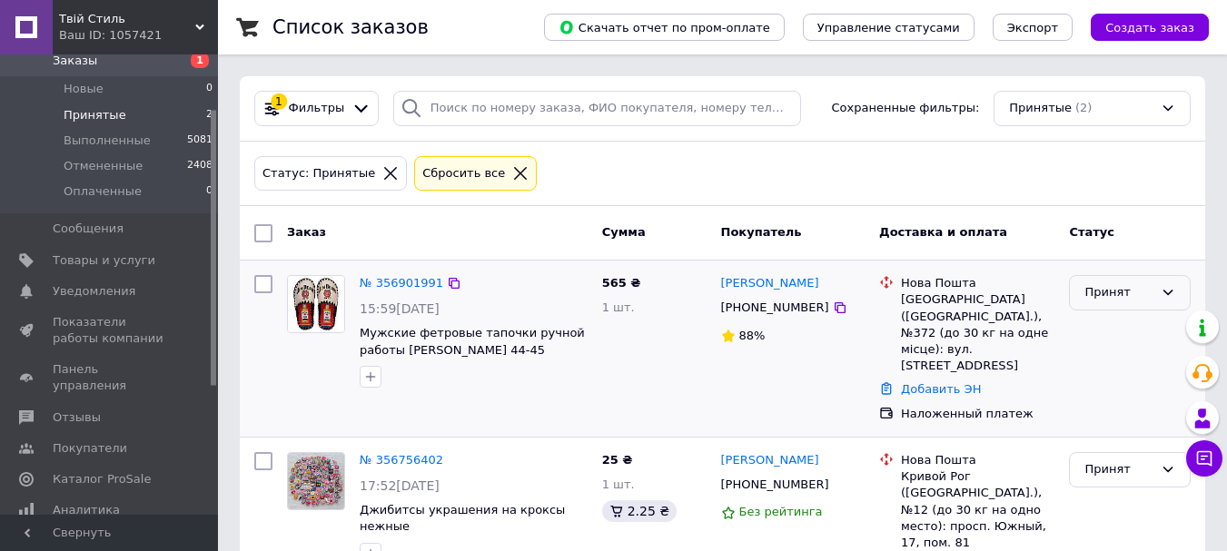
click at [1129, 291] on div "Принят" at bounding box center [1119, 292] width 69 height 19
click at [1114, 368] on li "Отменен" at bounding box center [1130, 364] width 120 height 34
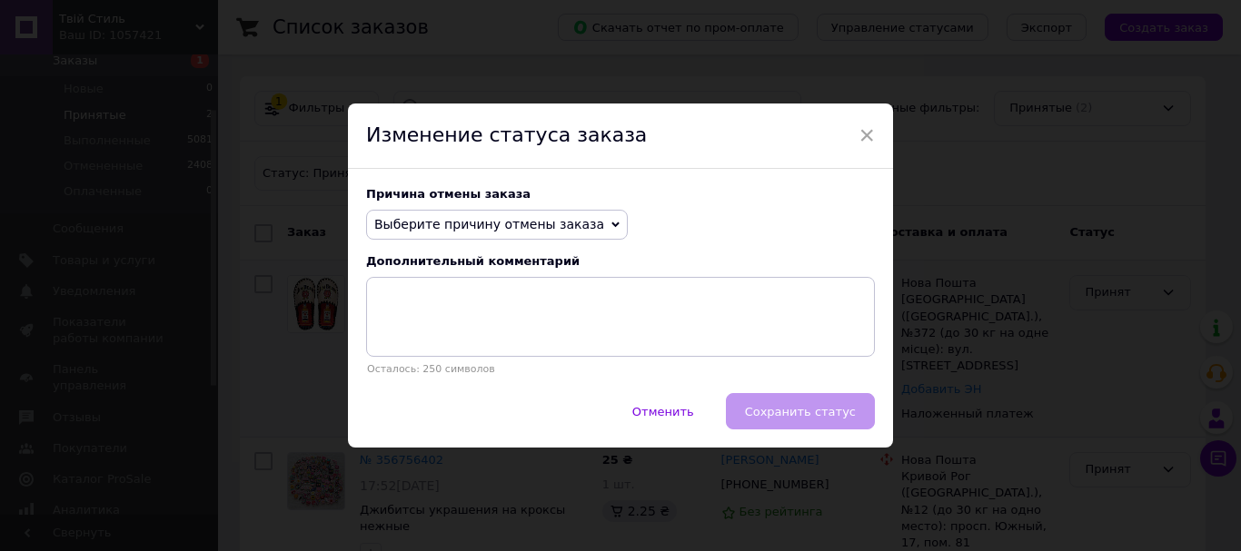
click at [560, 223] on span "Выберите причину отмены заказа" at bounding box center [489, 224] width 230 height 15
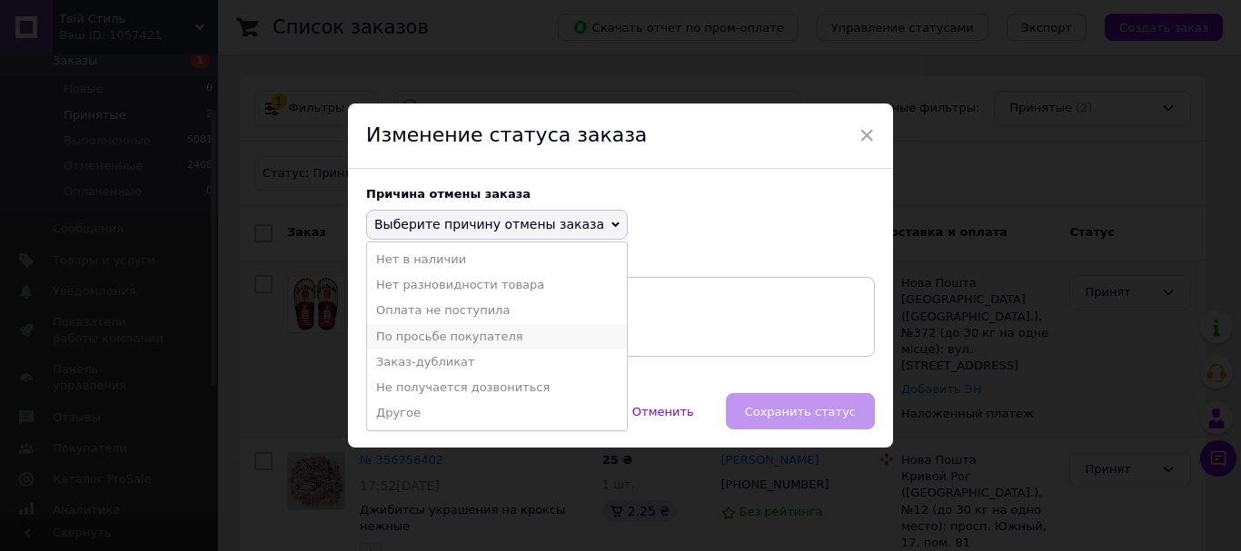
click at [472, 338] on li "По просьбе покупателя" at bounding box center [497, 336] width 260 height 25
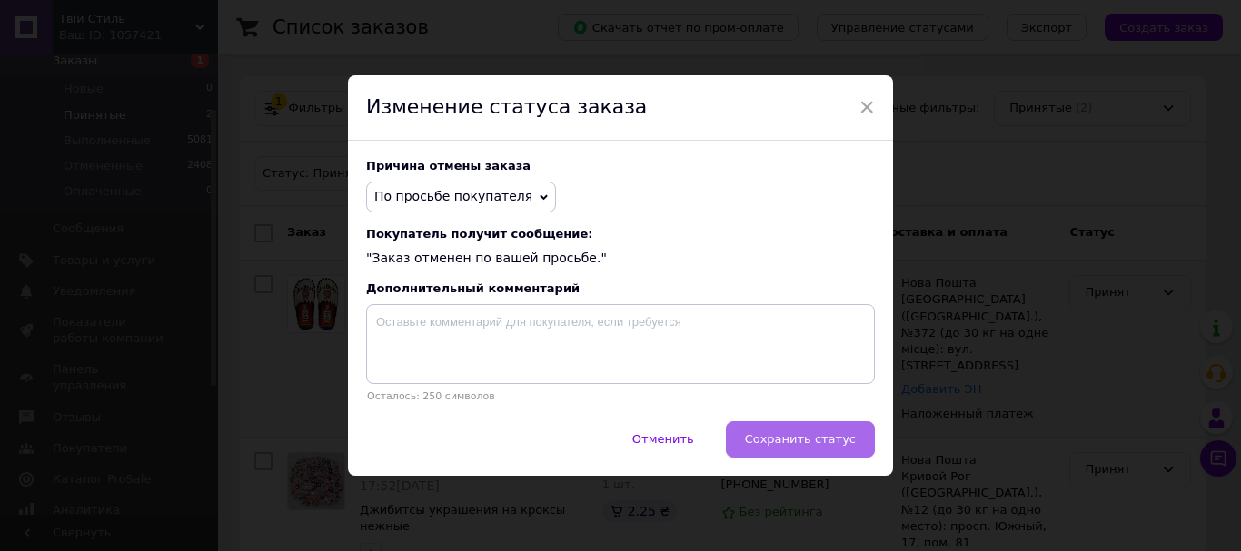
click at [790, 441] on span "Сохранить статус" at bounding box center [800, 439] width 111 height 14
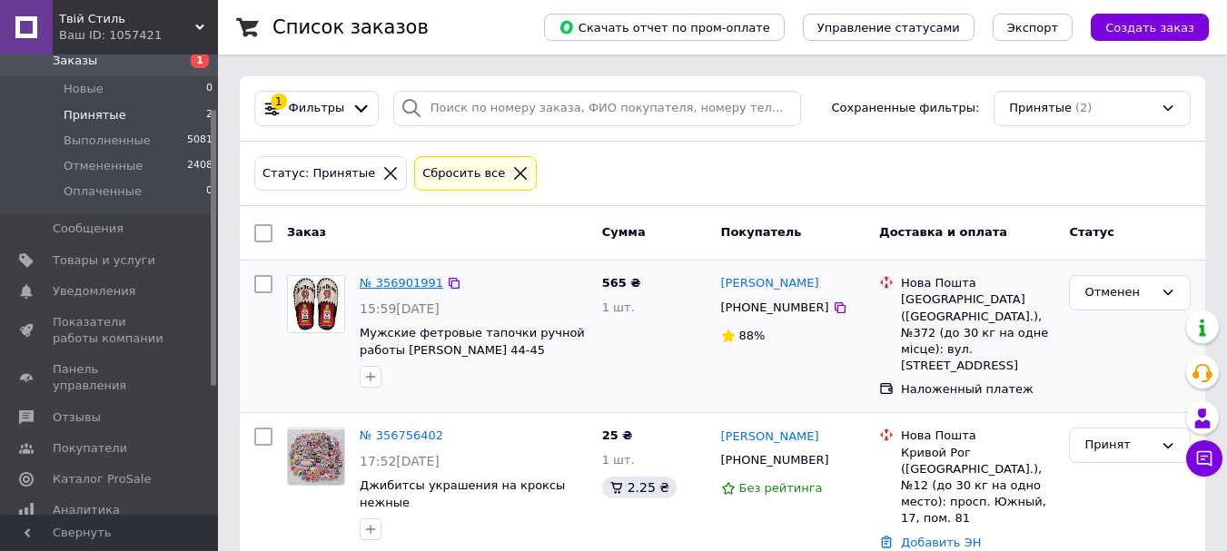
click at [412, 280] on link "№ 356901991" at bounding box center [402, 283] width 84 height 14
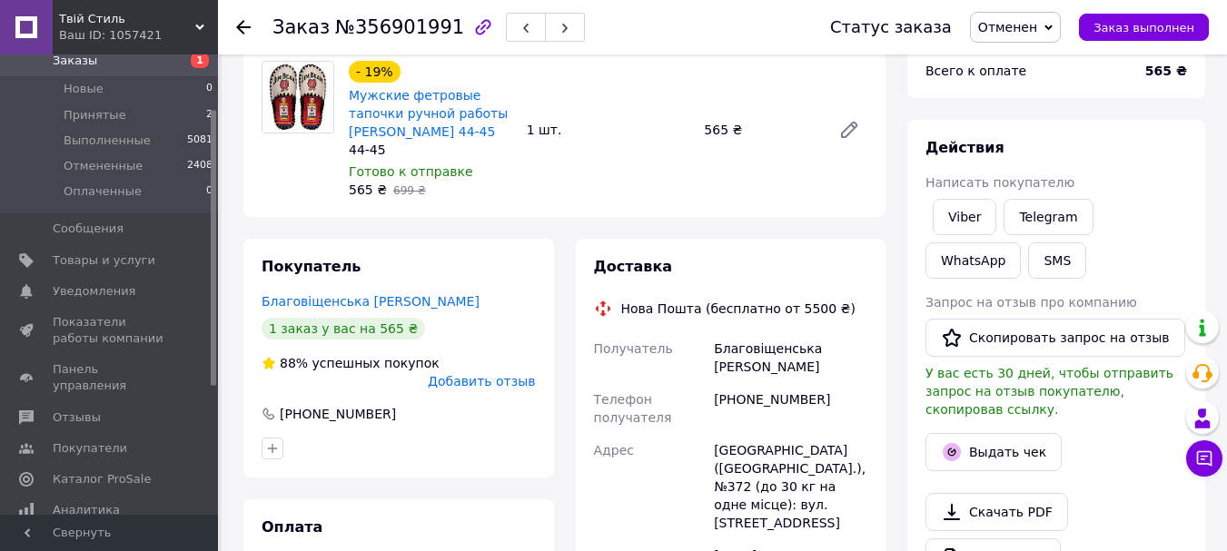
scroll to position [182, 0]
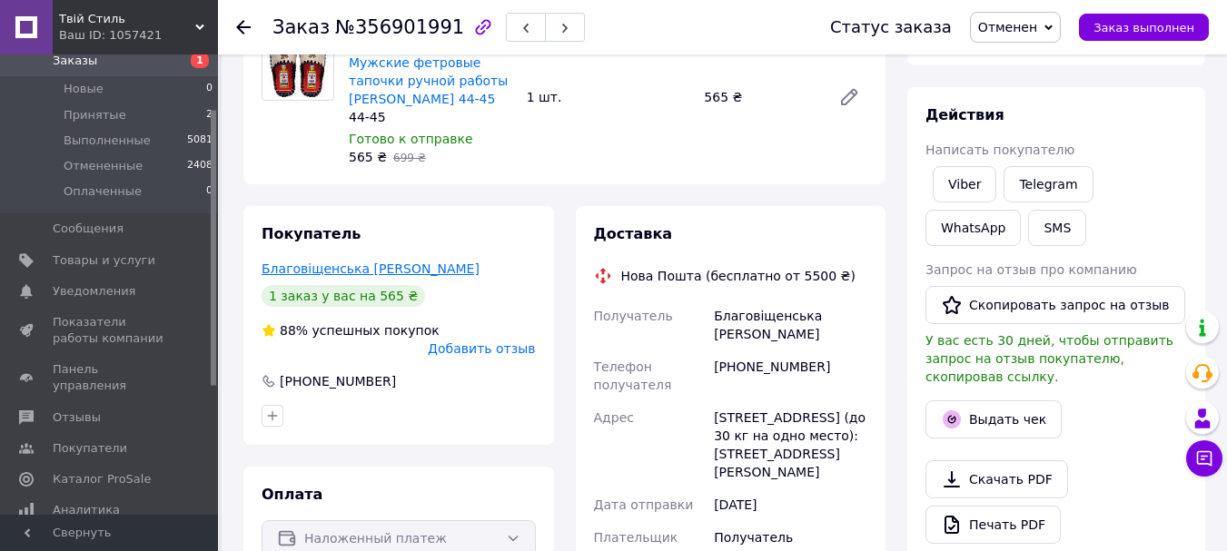
click at [392, 269] on link "Благовіщенська [PERSON_NAME]" at bounding box center [371, 269] width 218 height 15
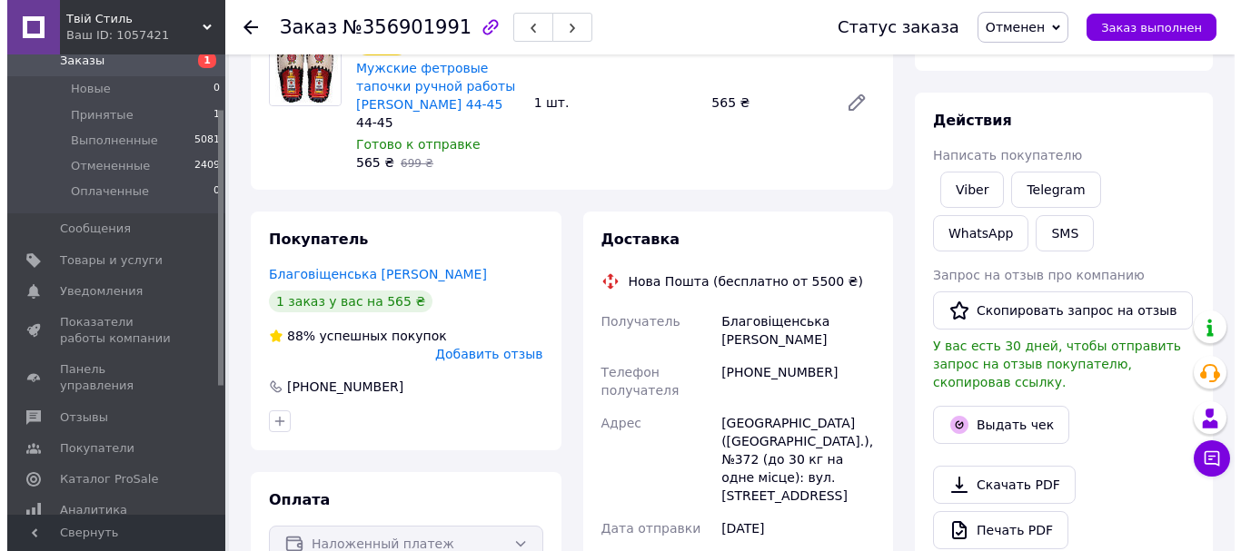
scroll to position [182, 0]
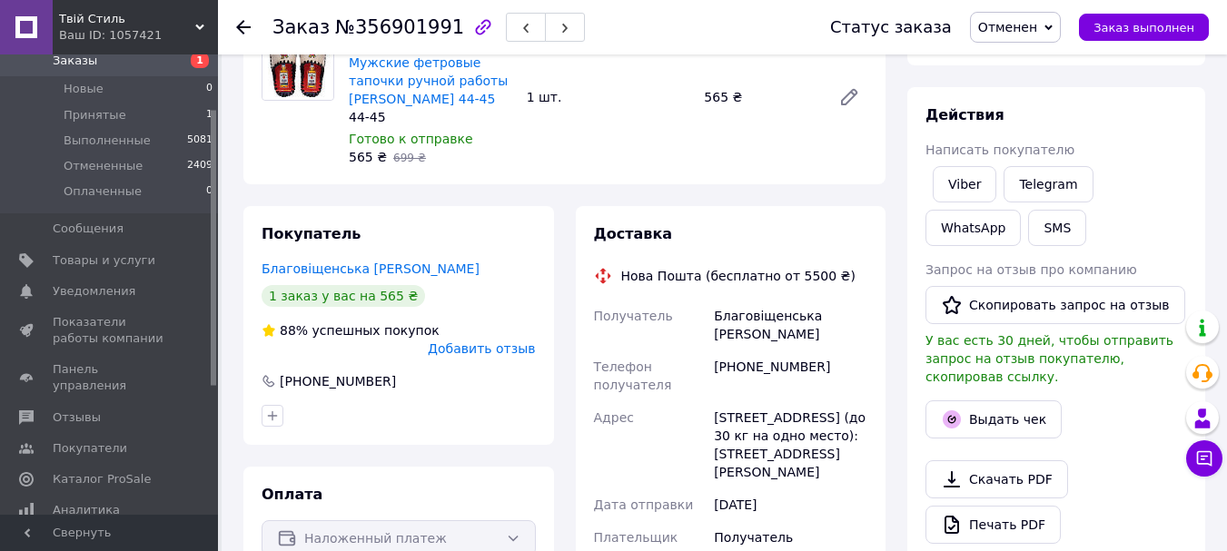
click at [486, 342] on span "Добавить отзыв" at bounding box center [481, 349] width 107 height 15
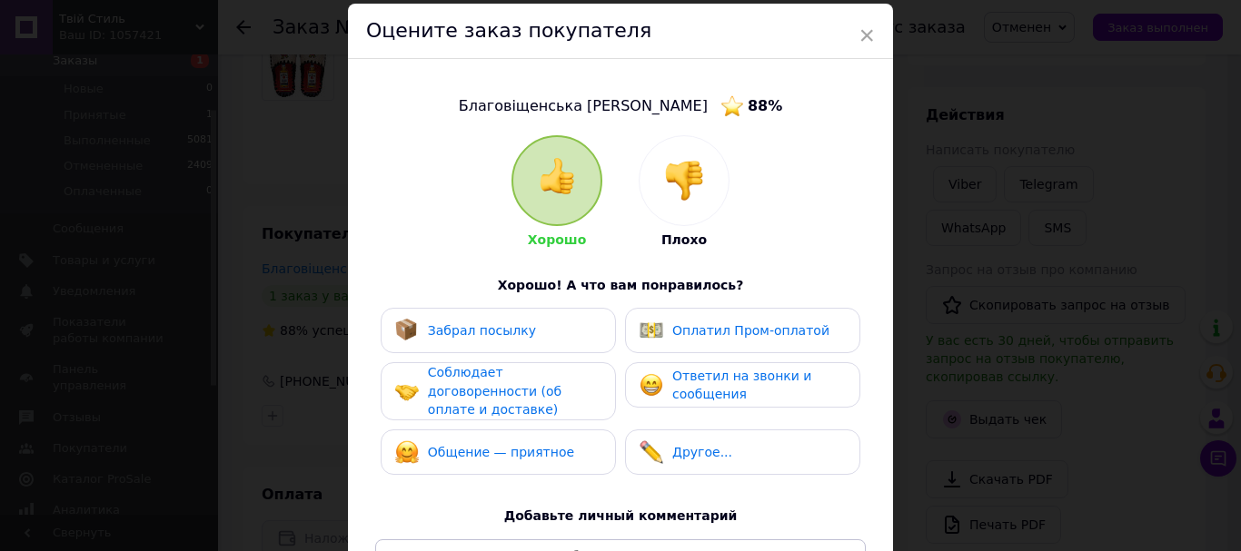
scroll to position [91, 0]
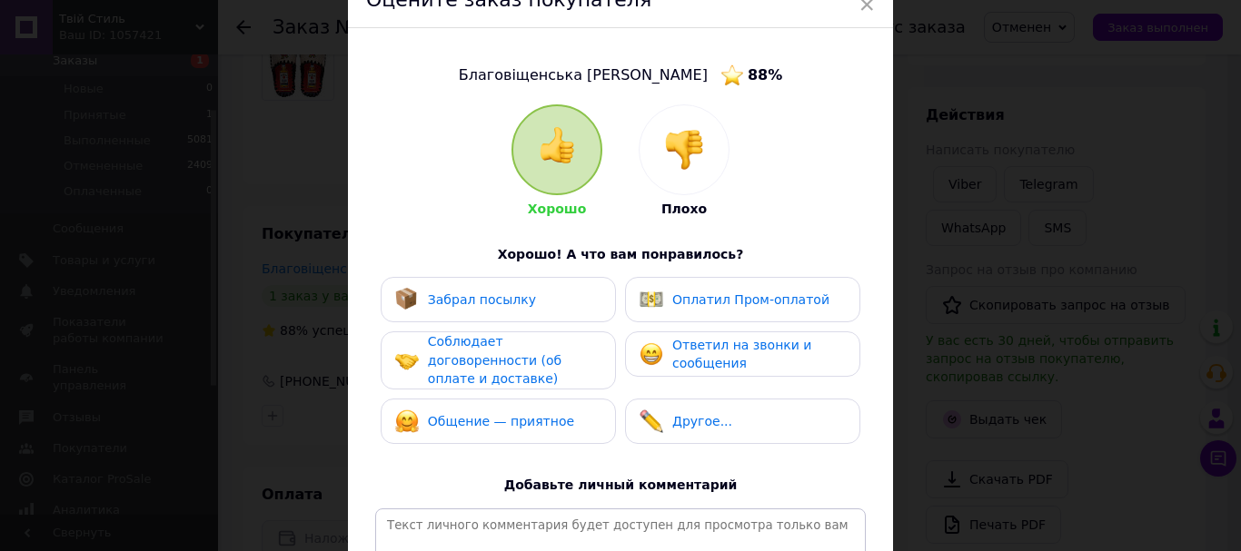
click at [687, 157] on img at bounding box center [684, 150] width 40 height 40
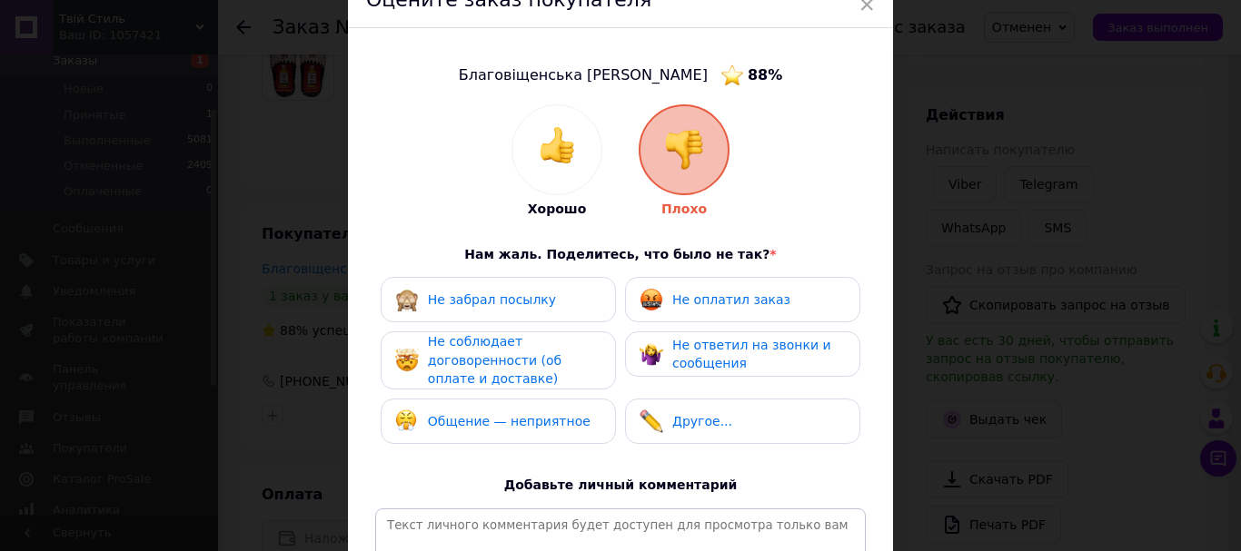
click at [739, 305] on span "Не оплатил заказ" at bounding box center [731, 299] width 118 height 15
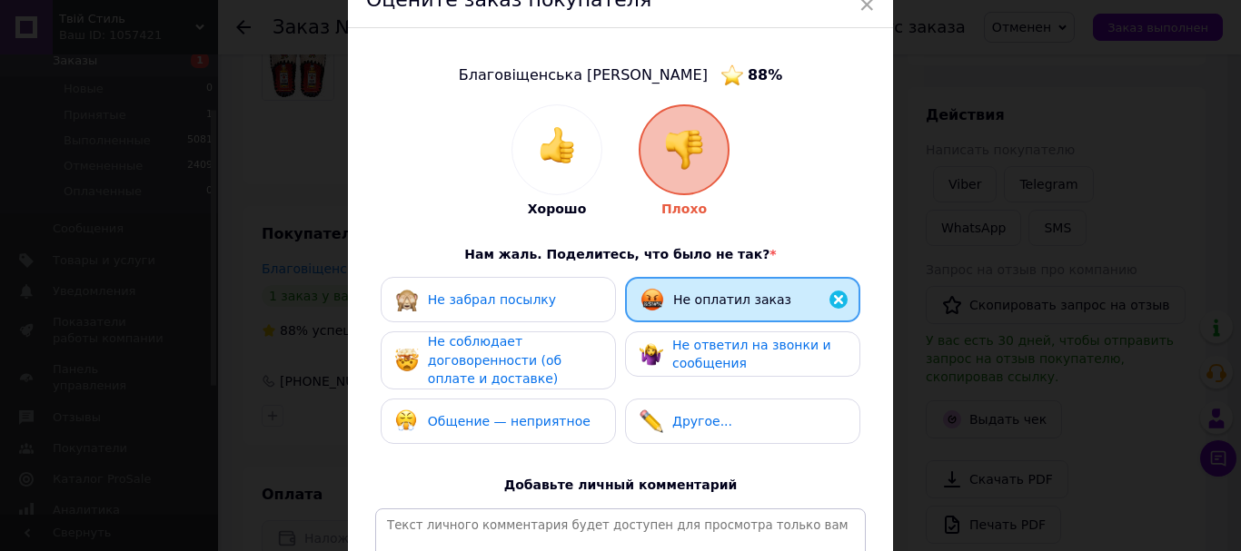
click at [530, 414] on span "Общение — неприятное" at bounding box center [509, 421] width 163 height 15
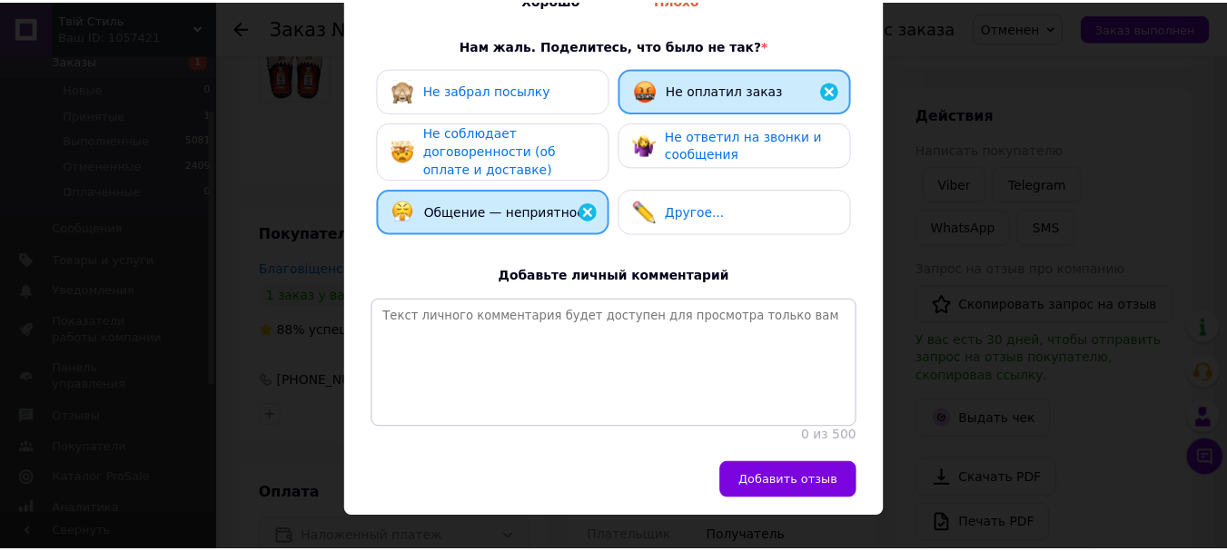
scroll to position [342, 0]
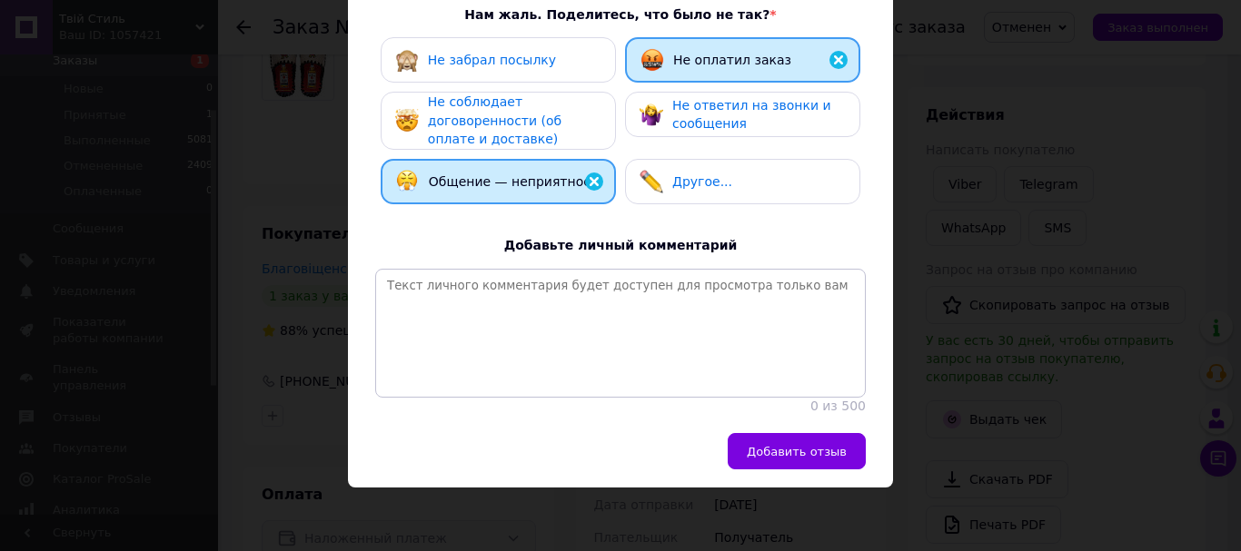
click at [590, 171] on img at bounding box center [594, 182] width 22 height 22
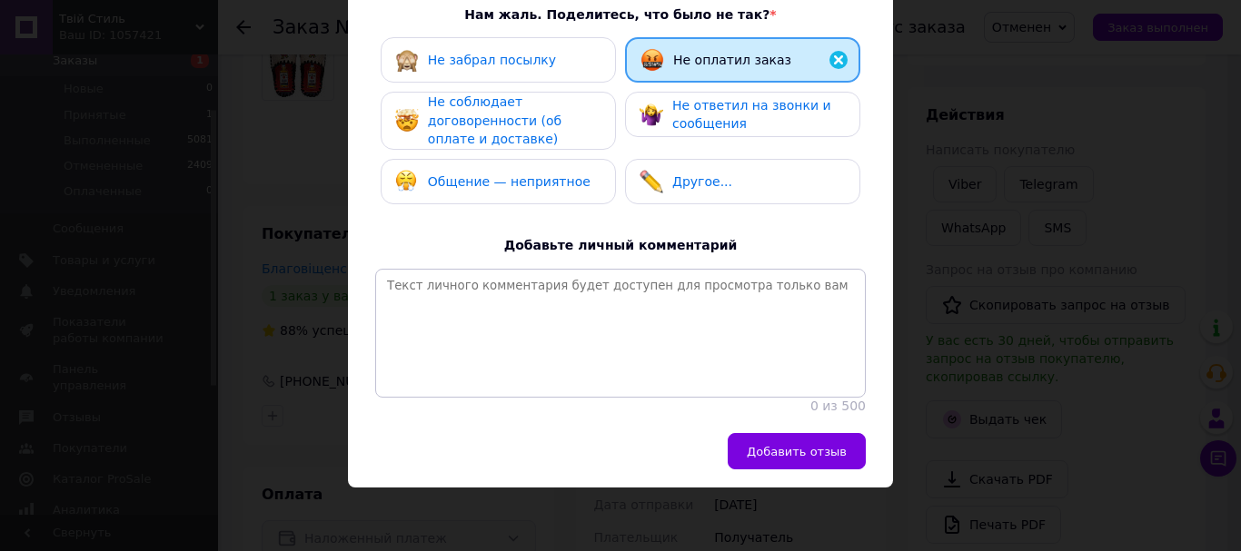
click at [828, 441] on button "Добавить отзыв" at bounding box center [797, 451] width 138 height 36
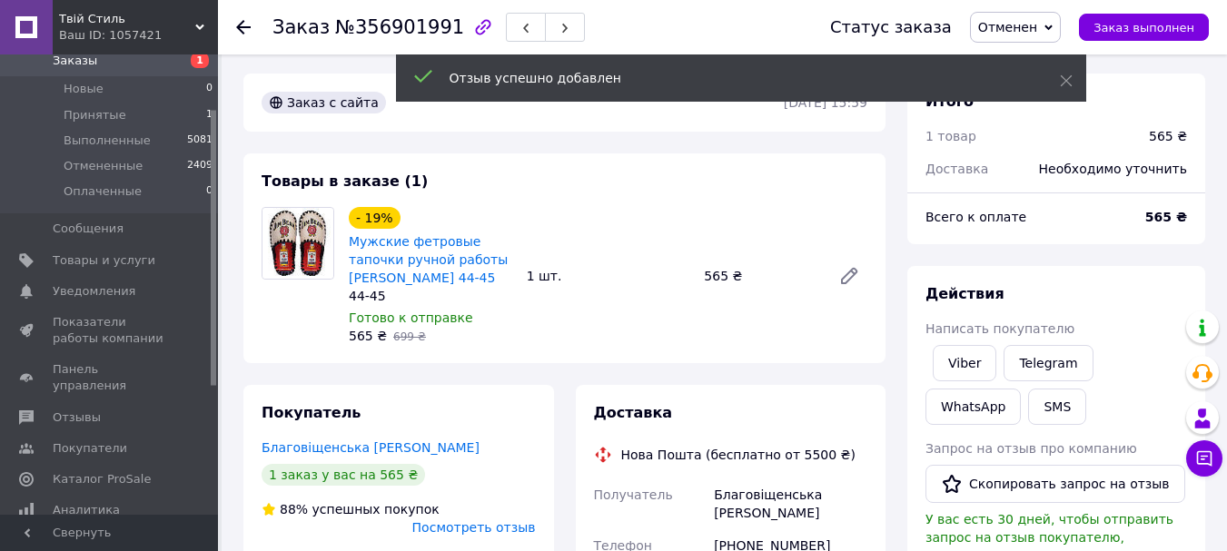
scroll to position [0, 0]
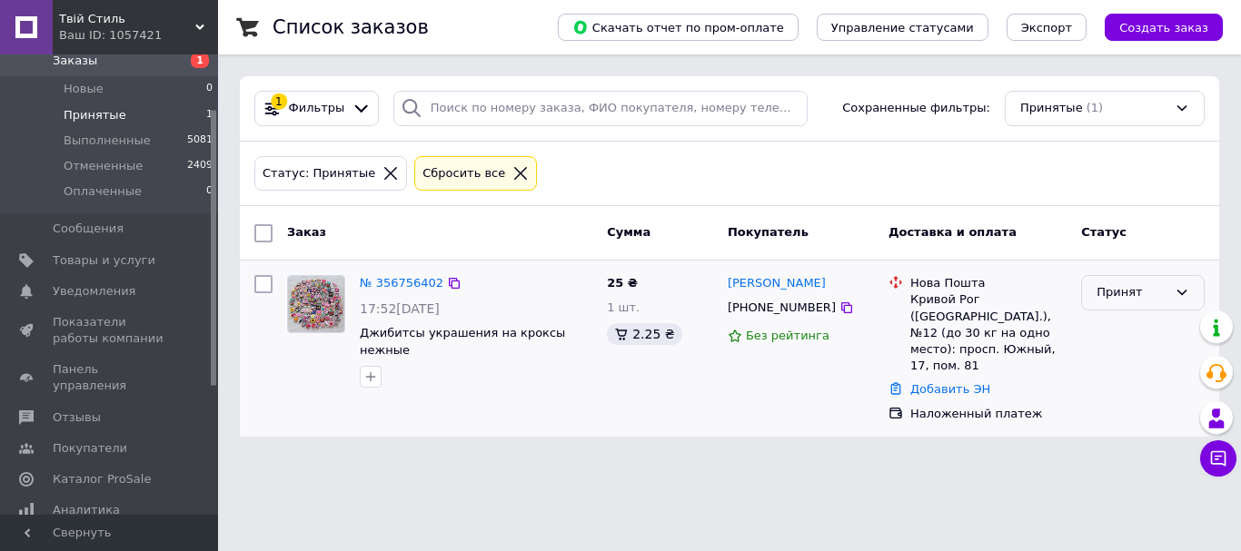
click at [1160, 291] on div "Принят" at bounding box center [1131, 292] width 71 height 19
click at [1144, 363] on li "Отменен" at bounding box center [1143, 364] width 122 height 34
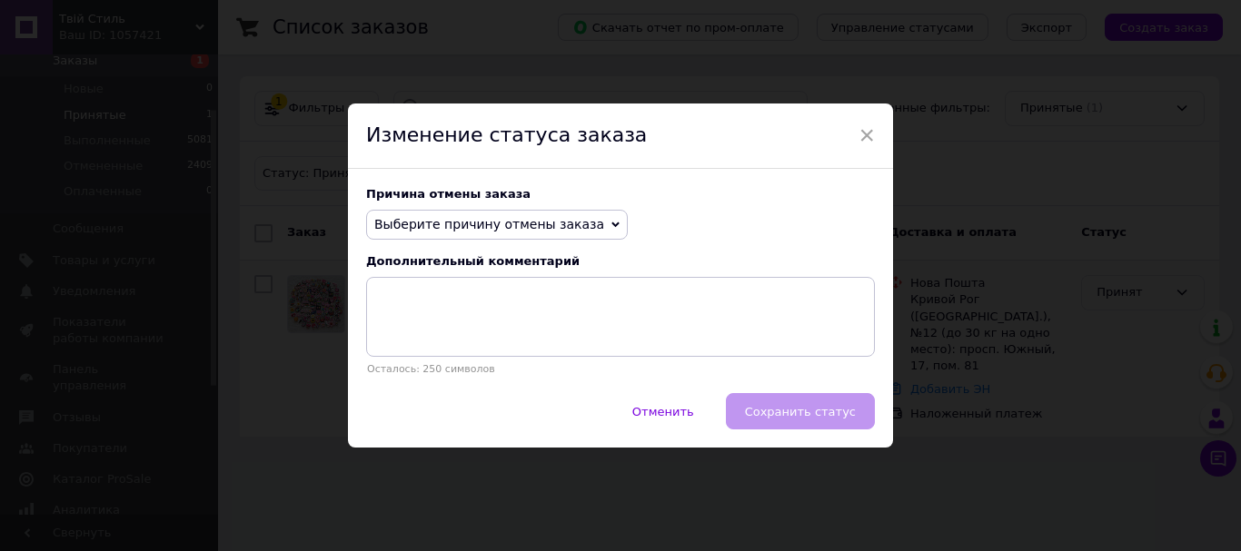
click at [560, 230] on span "Выберите причину отмены заказа" at bounding box center [489, 224] width 230 height 15
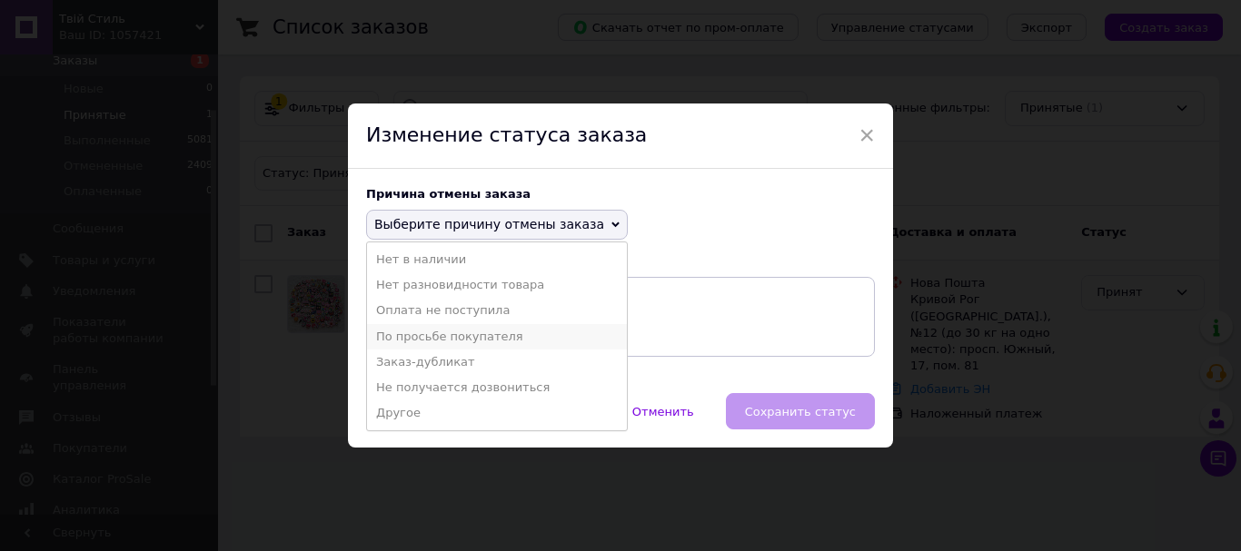
click at [468, 333] on li "По просьбе покупателя" at bounding box center [497, 336] width 260 height 25
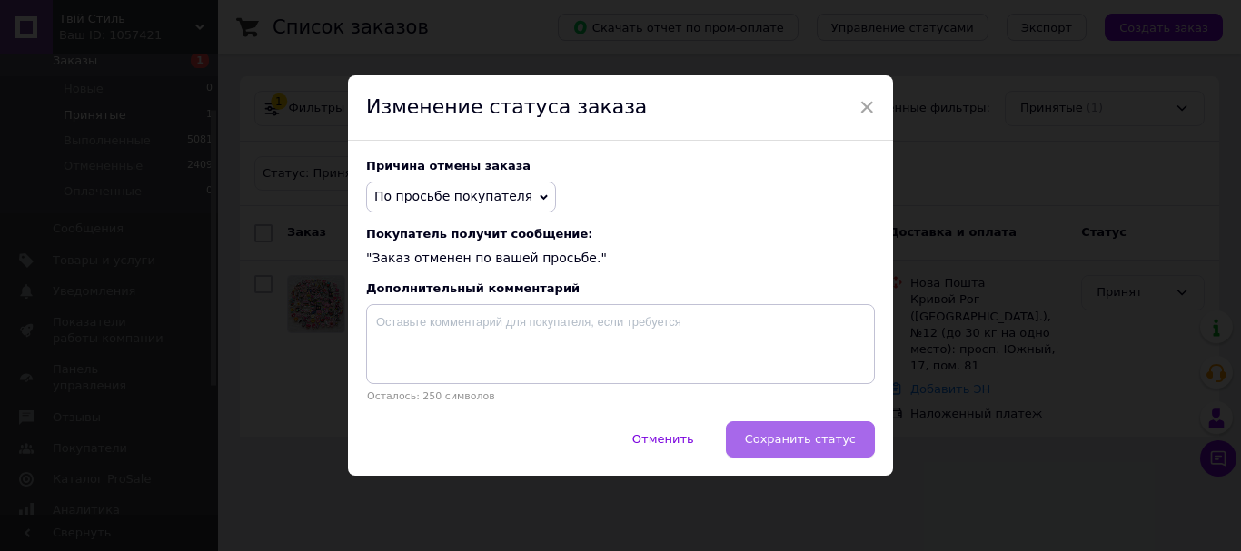
click at [827, 441] on span "Сохранить статус" at bounding box center [800, 439] width 111 height 14
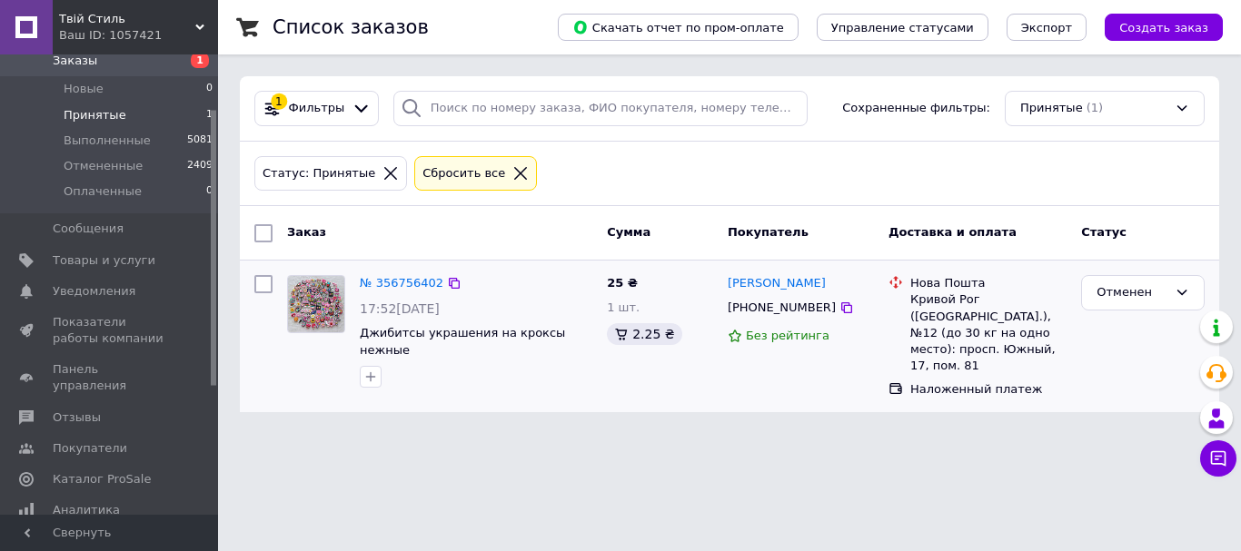
click at [514, 173] on icon at bounding box center [520, 173] width 13 height 13
